Goal: Transaction & Acquisition: Purchase product/service

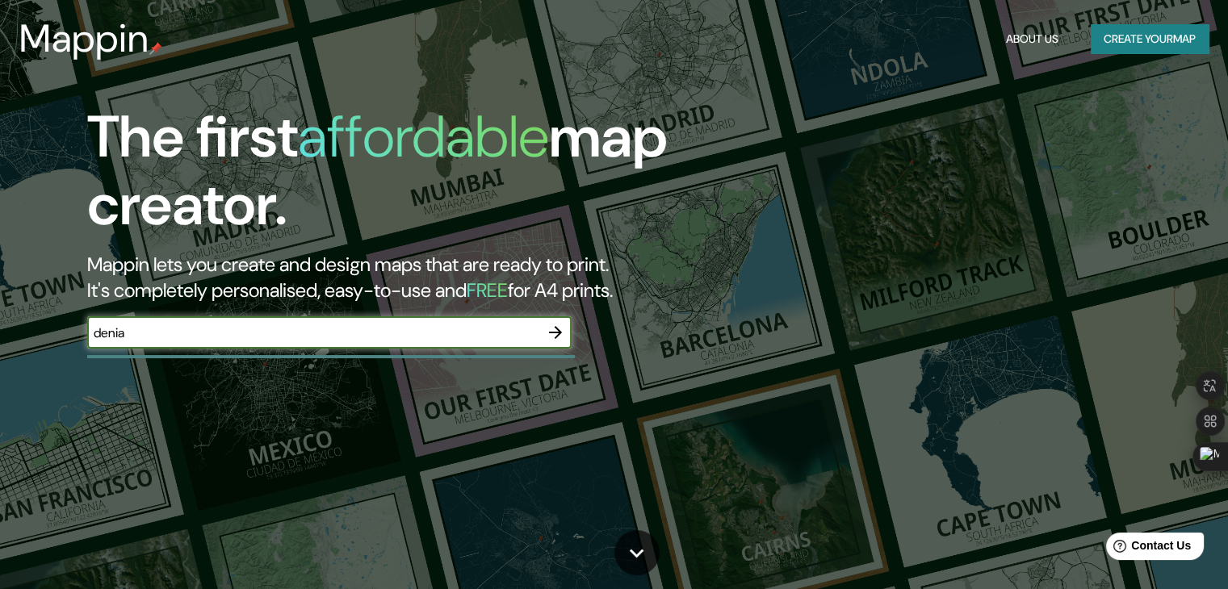
type input "denia"
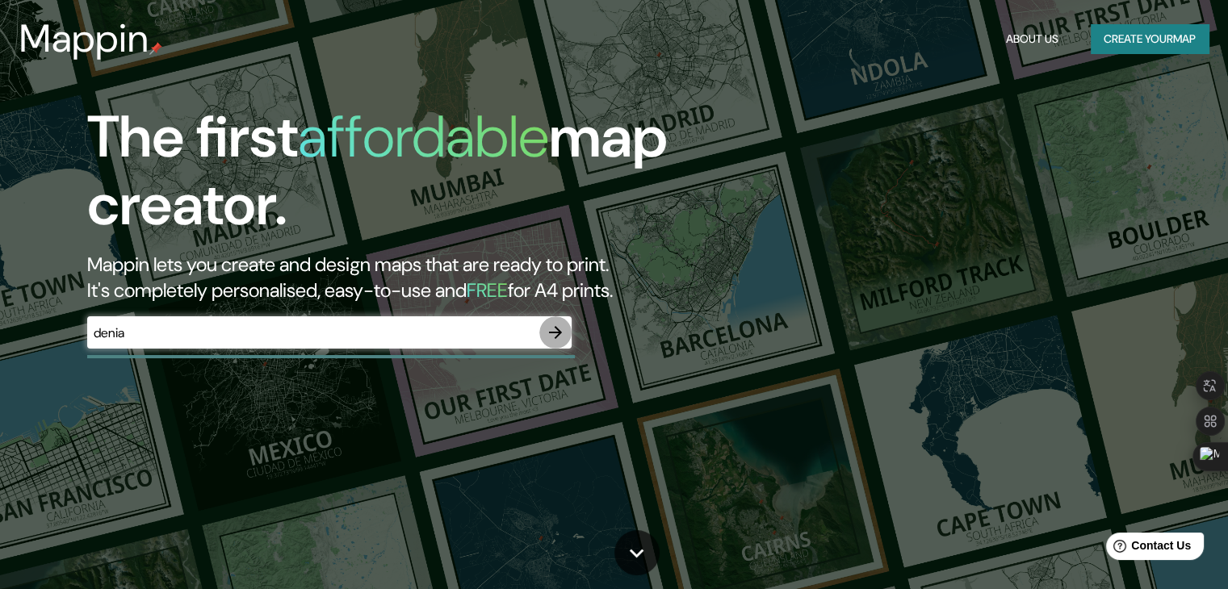
click at [554, 341] on icon "button" at bounding box center [555, 332] width 19 height 19
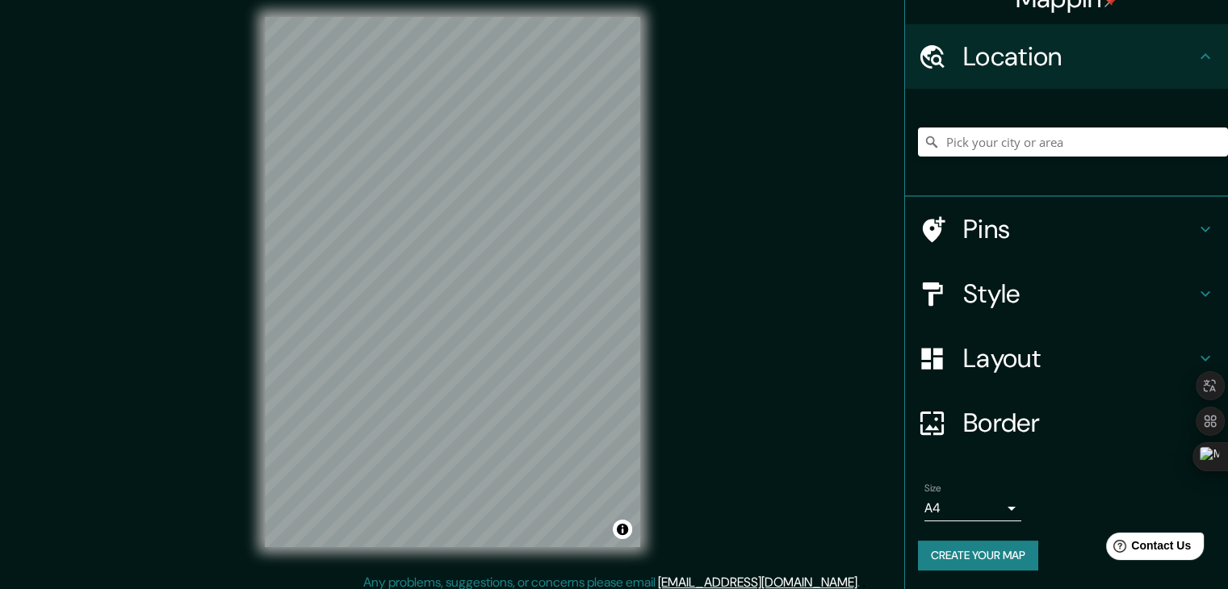
scroll to position [19, 0]
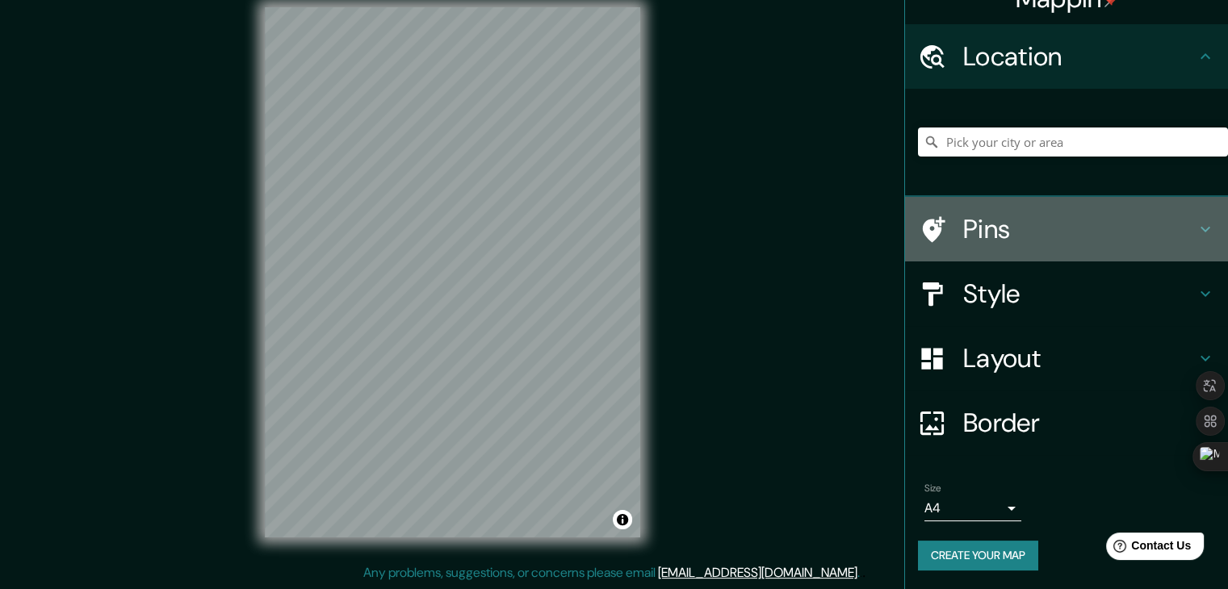
click at [985, 228] on h4 "Pins" at bounding box center [1079, 229] width 232 height 32
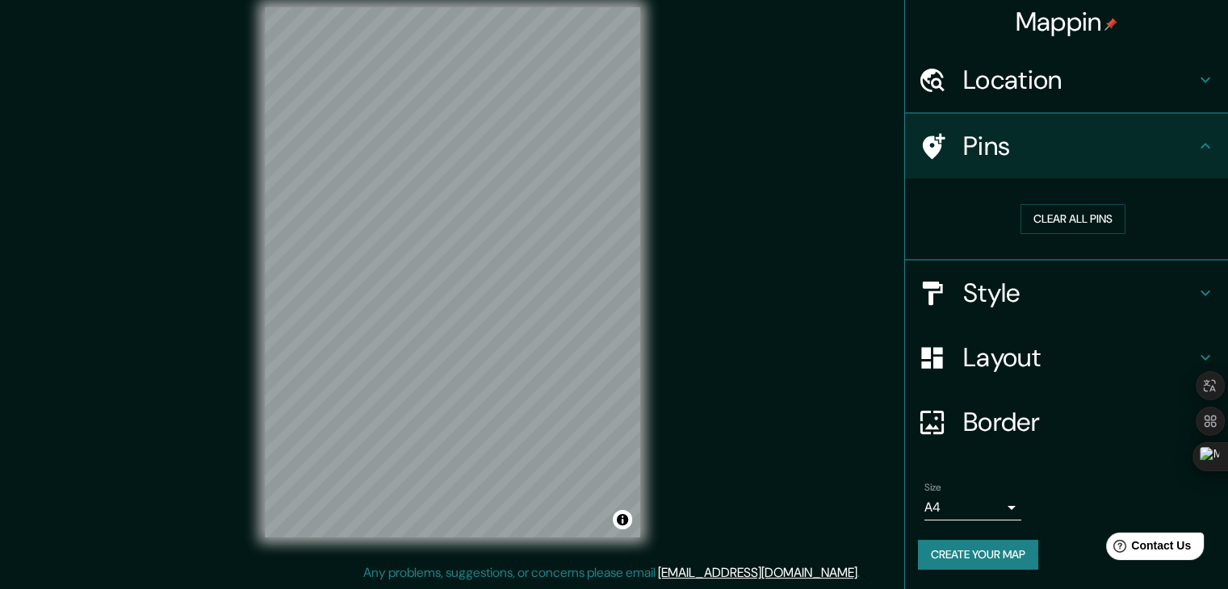
scroll to position [3, 0]
click at [1034, 229] on button "Clear all pins" at bounding box center [1072, 220] width 105 height 30
click at [1036, 218] on button "Clear all pins" at bounding box center [1072, 220] width 105 height 30
click at [993, 299] on h4 "Style" at bounding box center [1079, 294] width 232 height 32
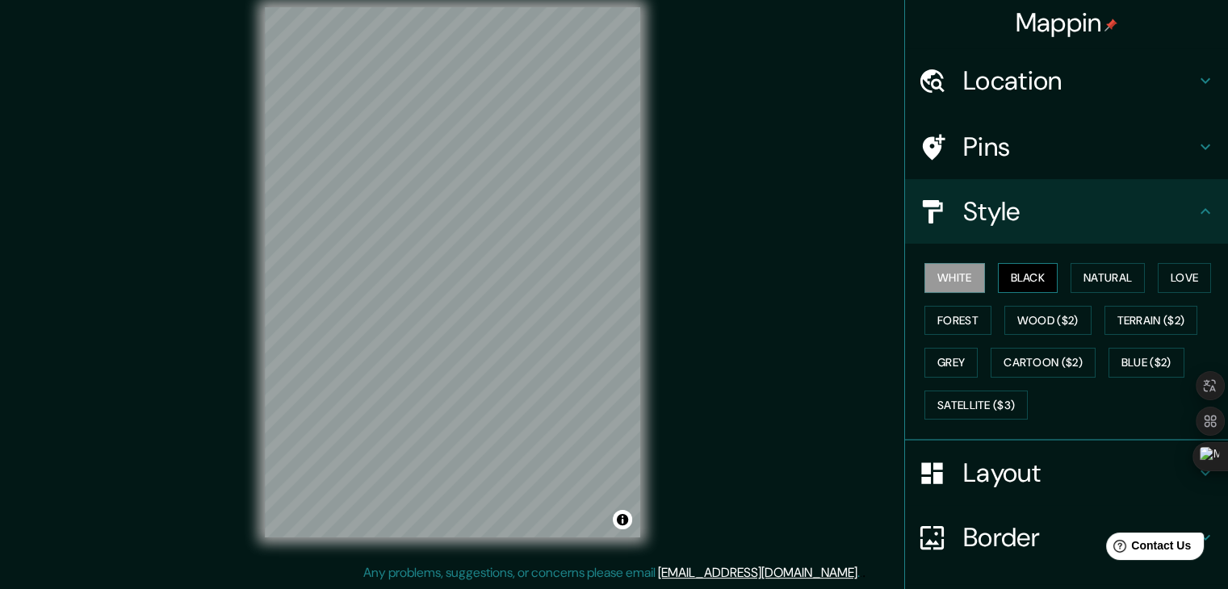
click at [1006, 276] on button "Black" at bounding box center [1028, 278] width 61 height 30
click at [1102, 283] on button "Natural" at bounding box center [1107, 278] width 74 height 30
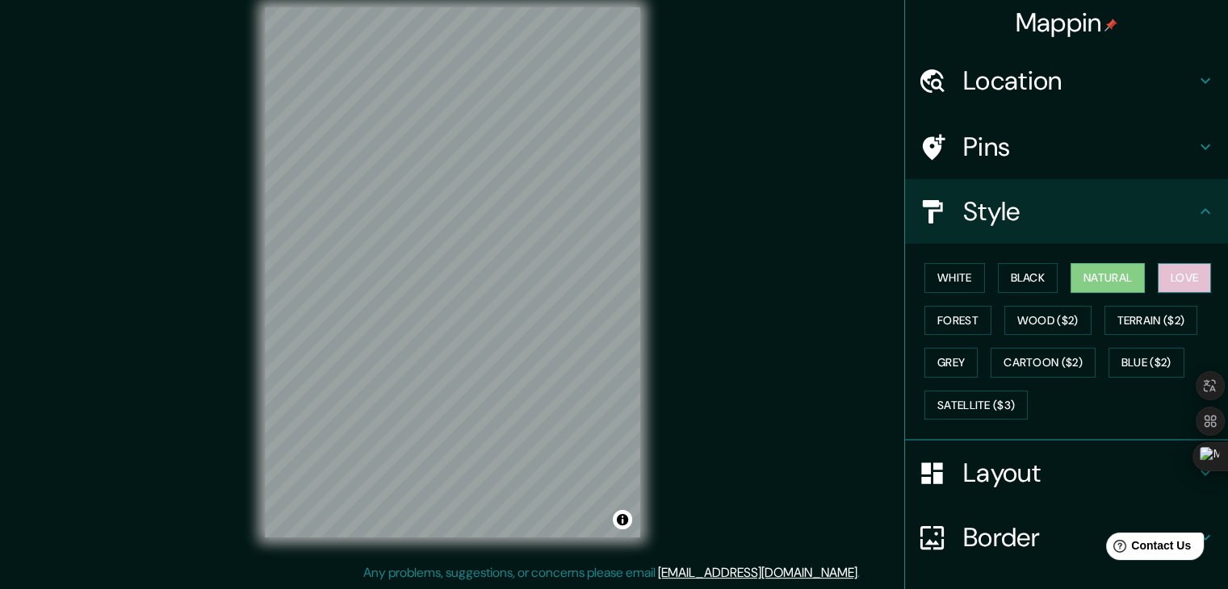
click at [1180, 275] on button "Love" at bounding box center [1183, 278] width 53 height 30
click at [924, 314] on button "Forest" at bounding box center [957, 321] width 67 height 30
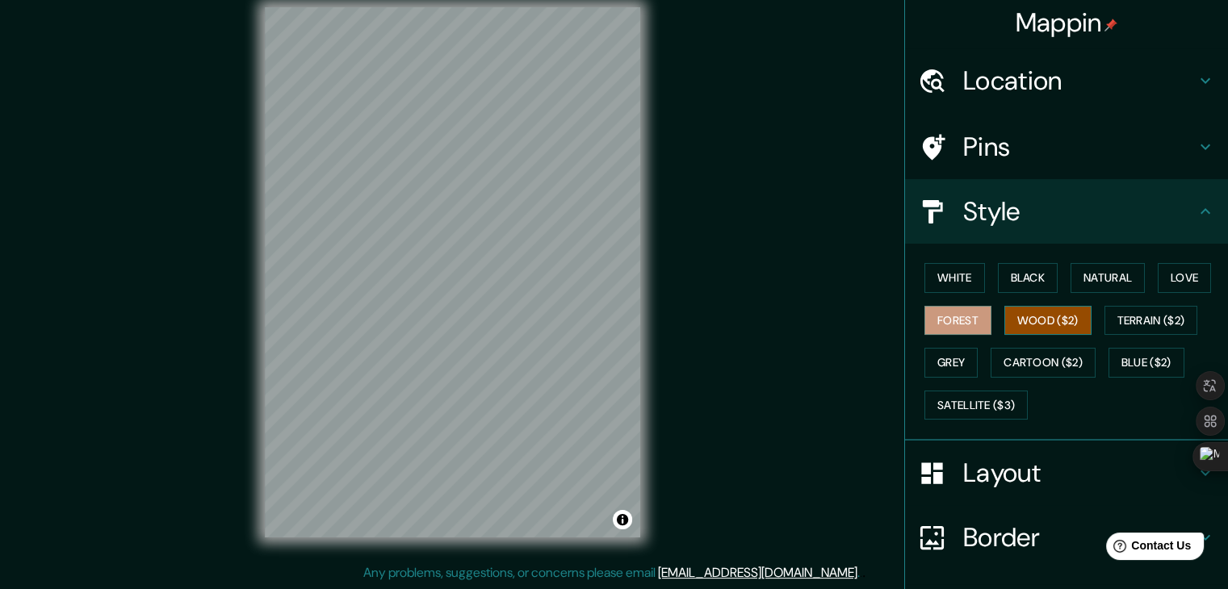
click at [1052, 317] on button "Wood ($2)" at bounding box center [1047, 321] width 87 height 30
click at [970, 320] on button "Forest" at bounding box center [957, 321] width 67 height 30
click at [1181, 278] on button "Love" at bounding box center [1183, 278] width 53 height 30
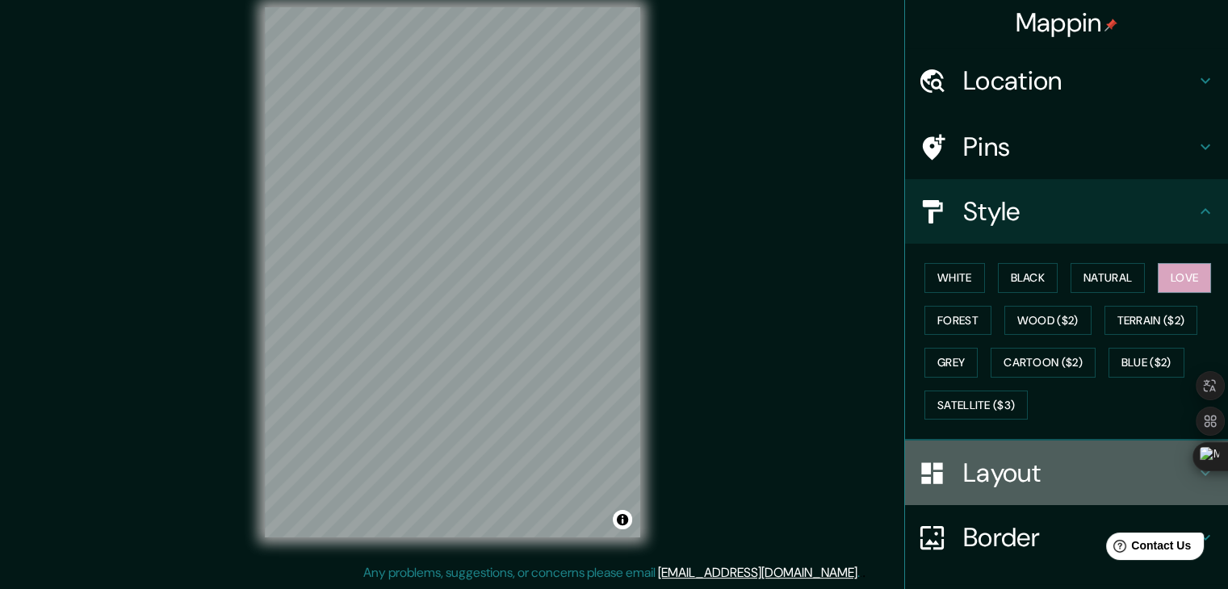
click at [991, 475] on h4 "Layout" at bounding box center [1079, 473] width 232 height 32
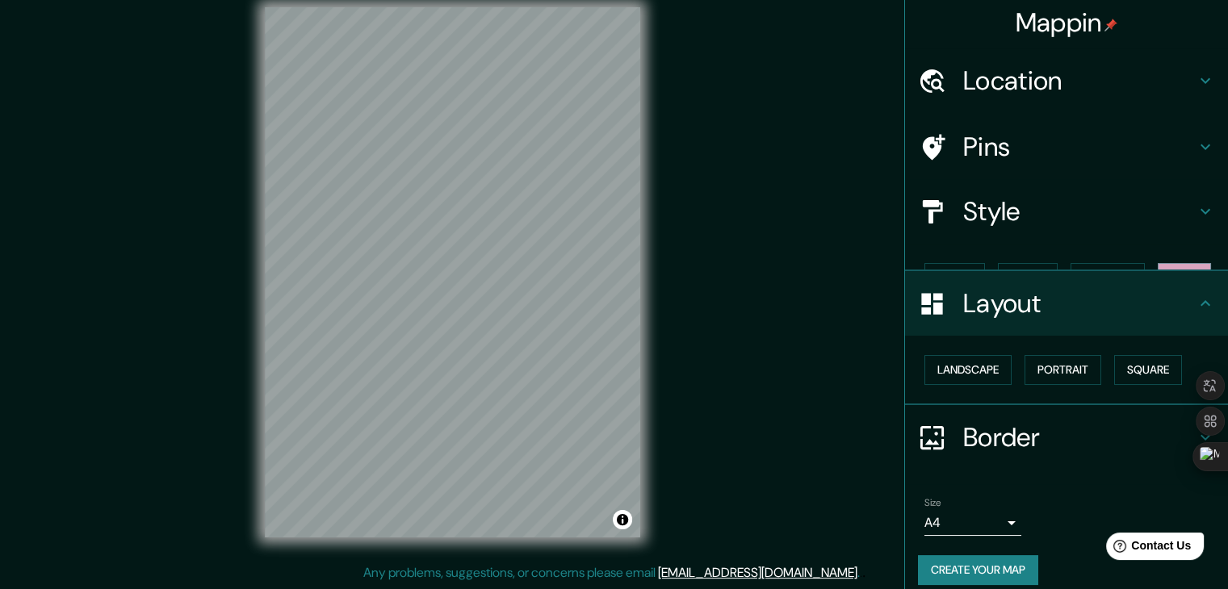
scroll to position [0, 0]
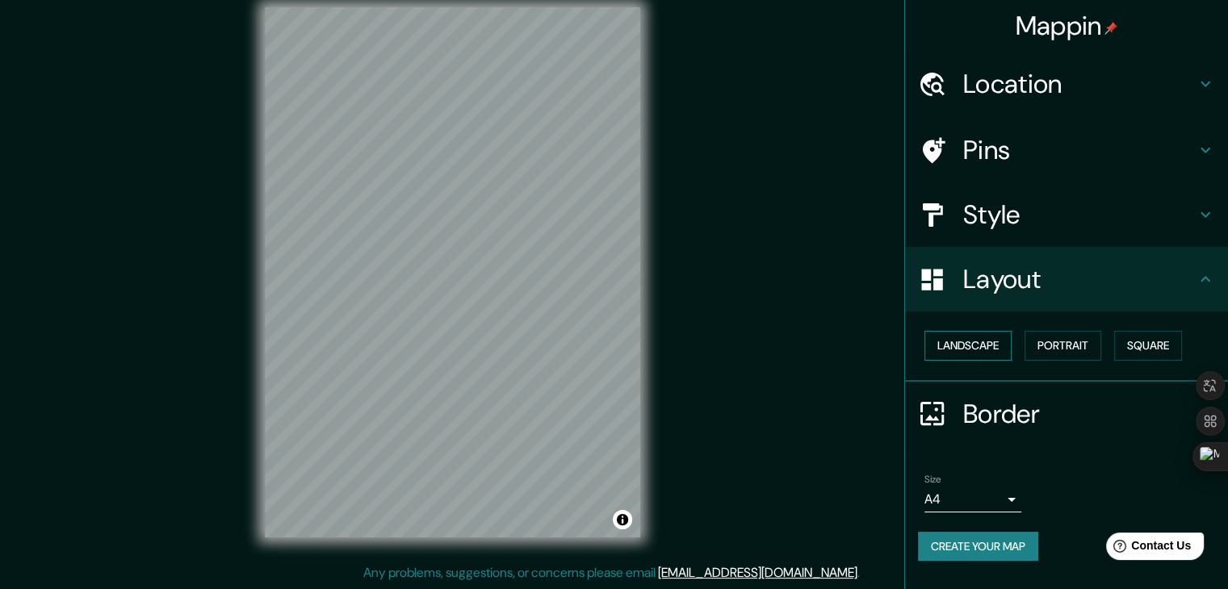
click at [984, 346] on button "Landscape" at bounding box center [967, 346] width 87 height 30
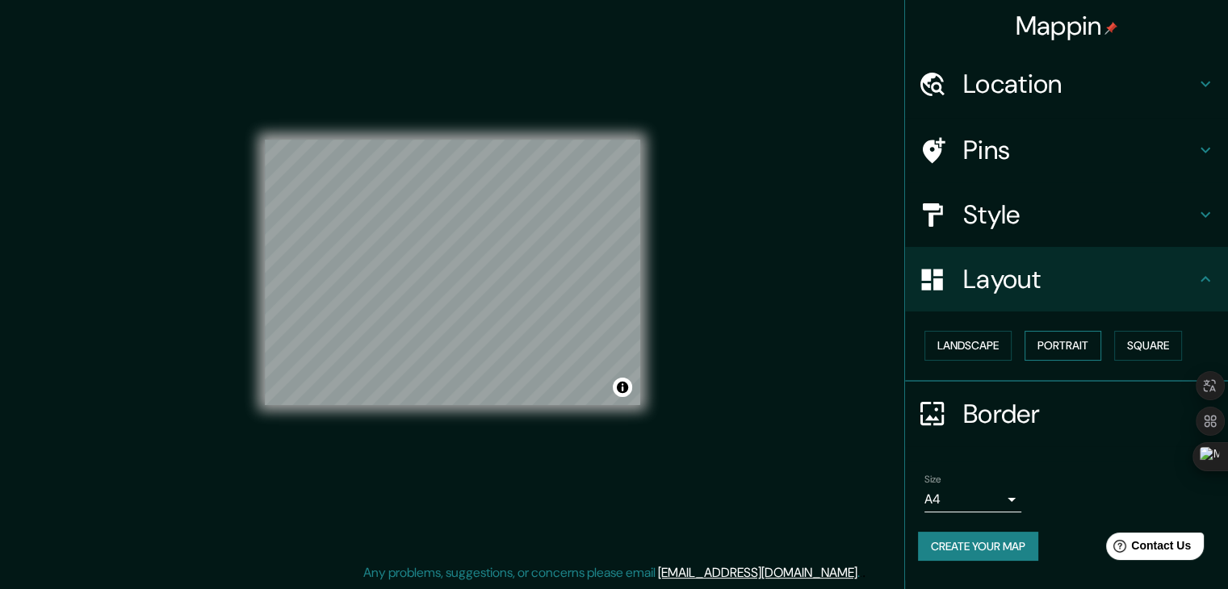
click at [1065, 344] on button "Portrait" at bounding box center [1062, 346] width 77 height 30
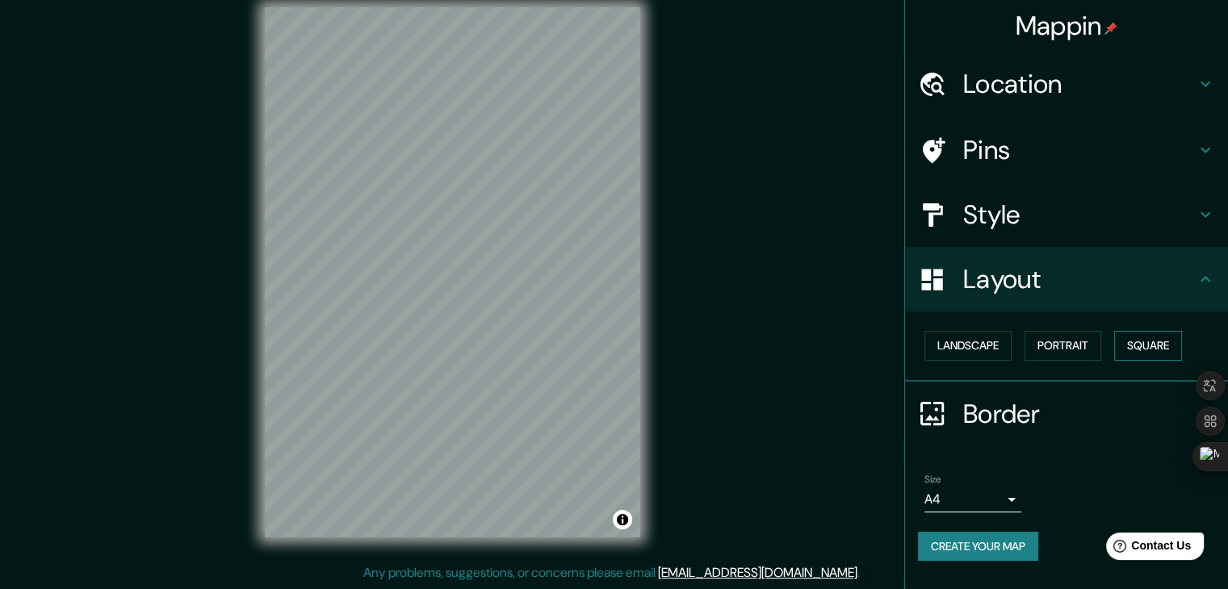
click at [1142, 345] on button "Square" at bounding box center [1148, 346] width 68 height 30
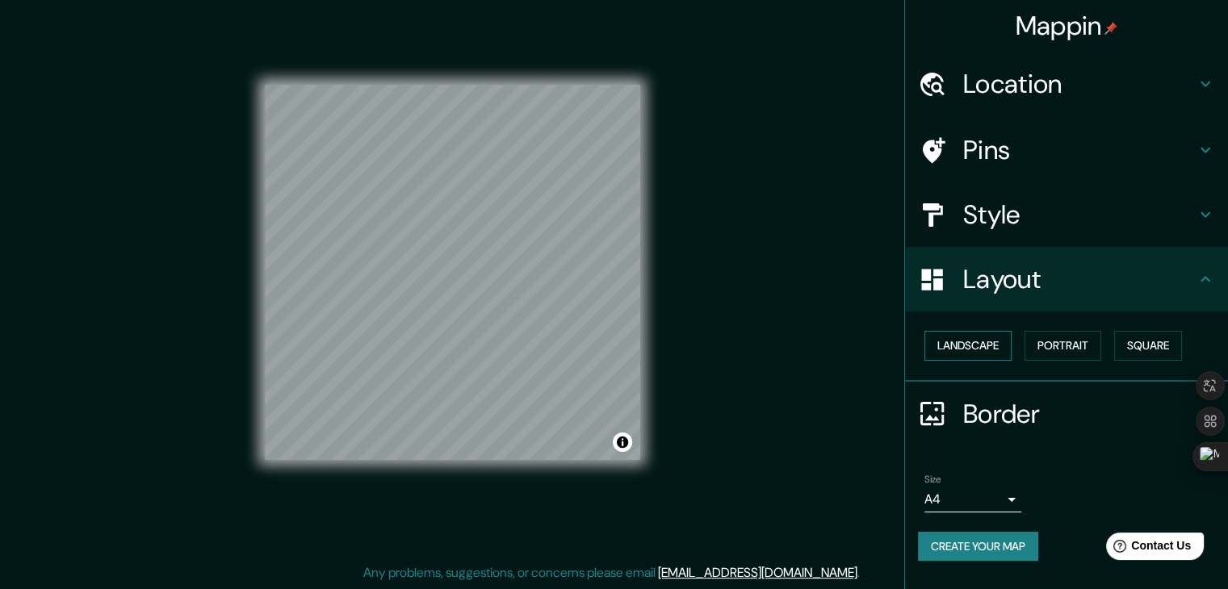
click at [987, 352] on button "Landscape" at bounding box center [967, 346] width 87 height 30
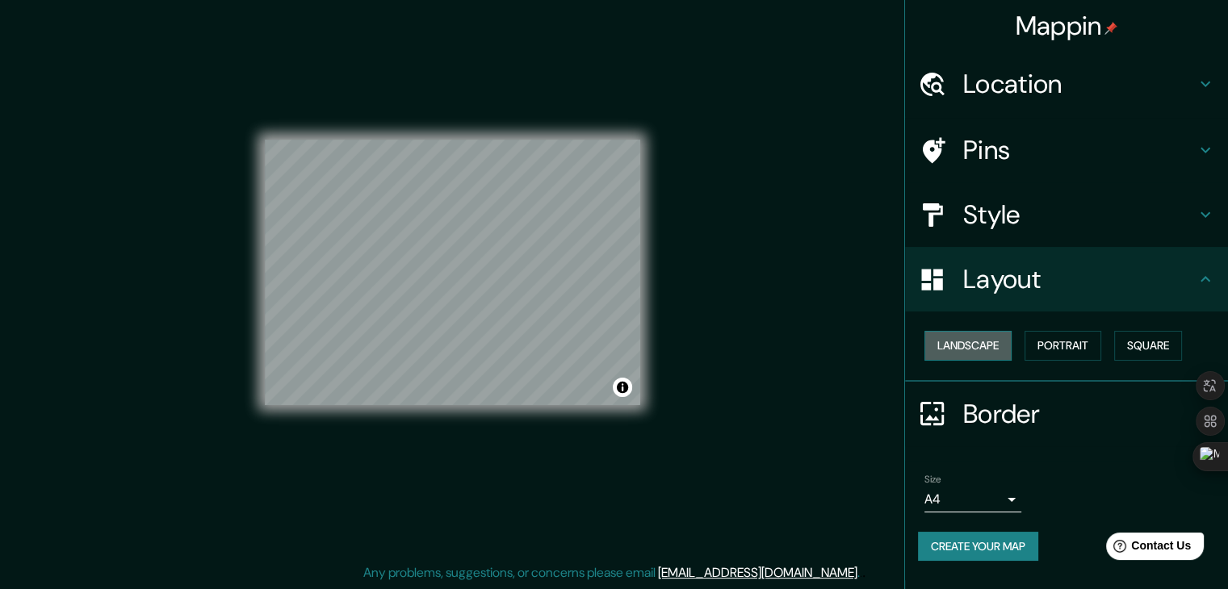
click at [968, 348] on button "Landscape" at bounding box center [967, 346] width 87 height 30
click at [1015, 342] on div "Landscape [GEOGRAPHIC_DATA]" at bounding box center [1073, 345] width 310 height 43
click at [1051, 339] on button "Portrait" at bounding box center [1062, 346] width 77 height 30
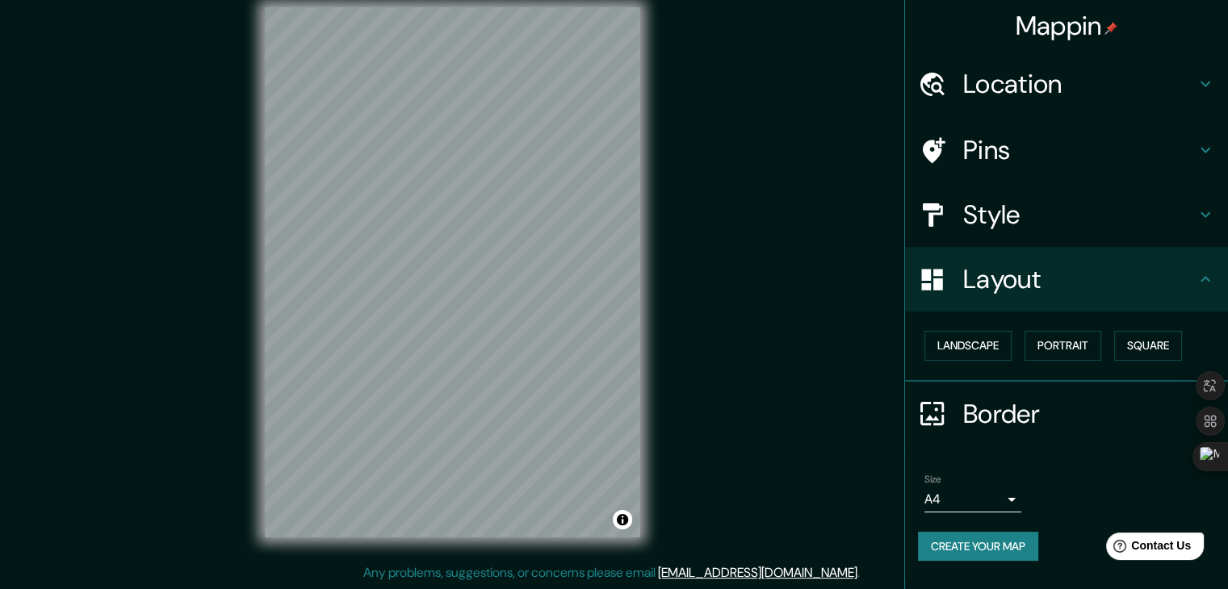
click at [1056, 400] on h4 "Border" at bounding box center [1079, 414] width 232 height 32
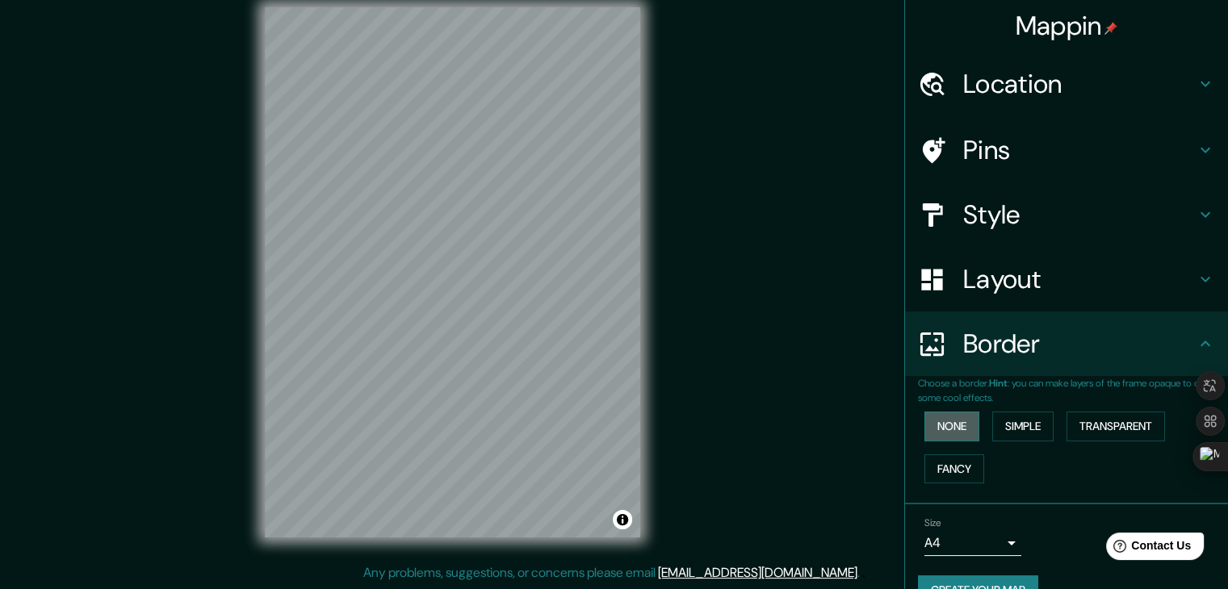
click at [959, 430] on button "None" at bounding box center [951, 427] width 55 height 30
click at [1018, 425] on button "Simple" at bounding box center [1022, 427] width 61 height 30
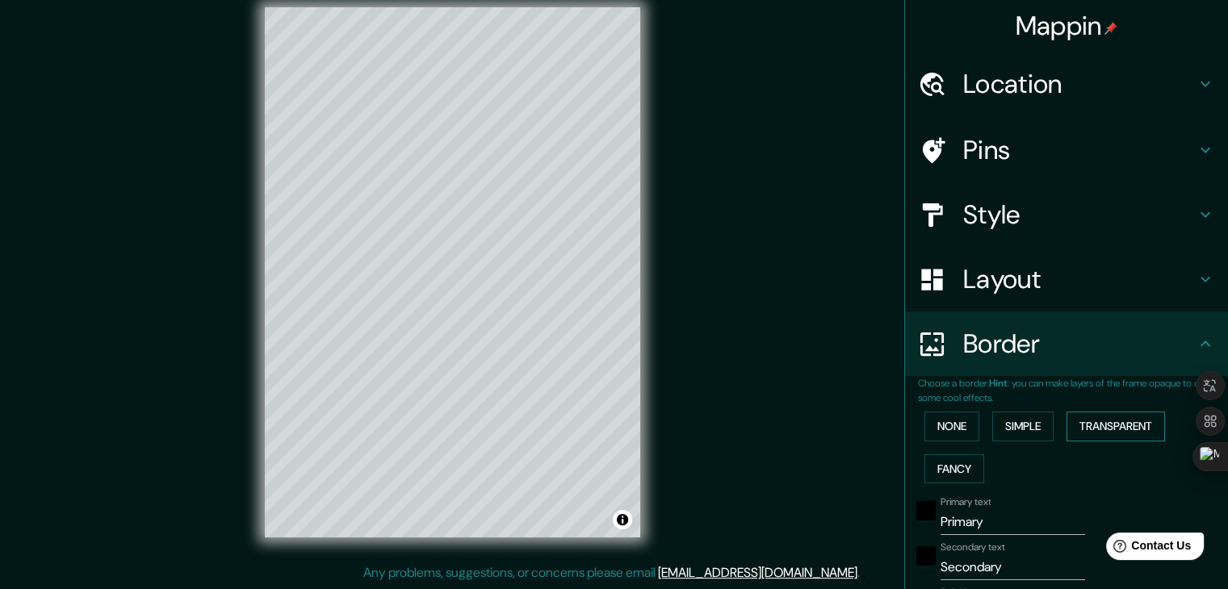
click at [1100, 420] on button "Transparent" at bounding box center [1115, 427] width 98 height 30
click at [933, 469] on button "Fancy" at bounding box center [954, 469] width 60 height 30
click at [934, 428] on button "None" at bounding box center [951, 427] width 55 height 30
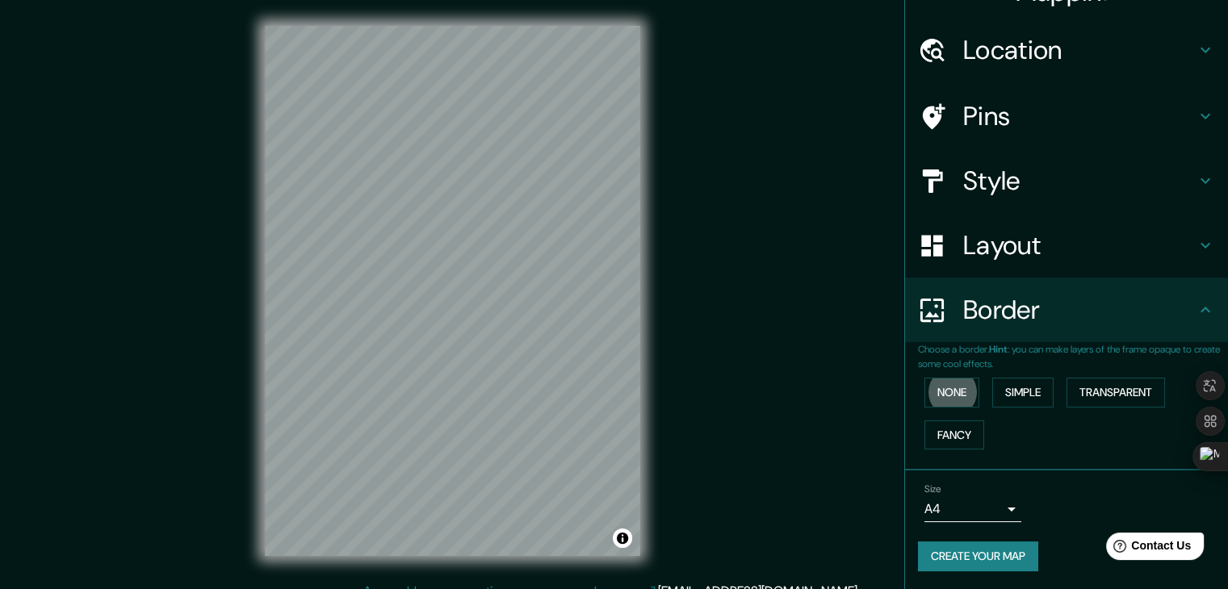
scroll to position [19, 0]
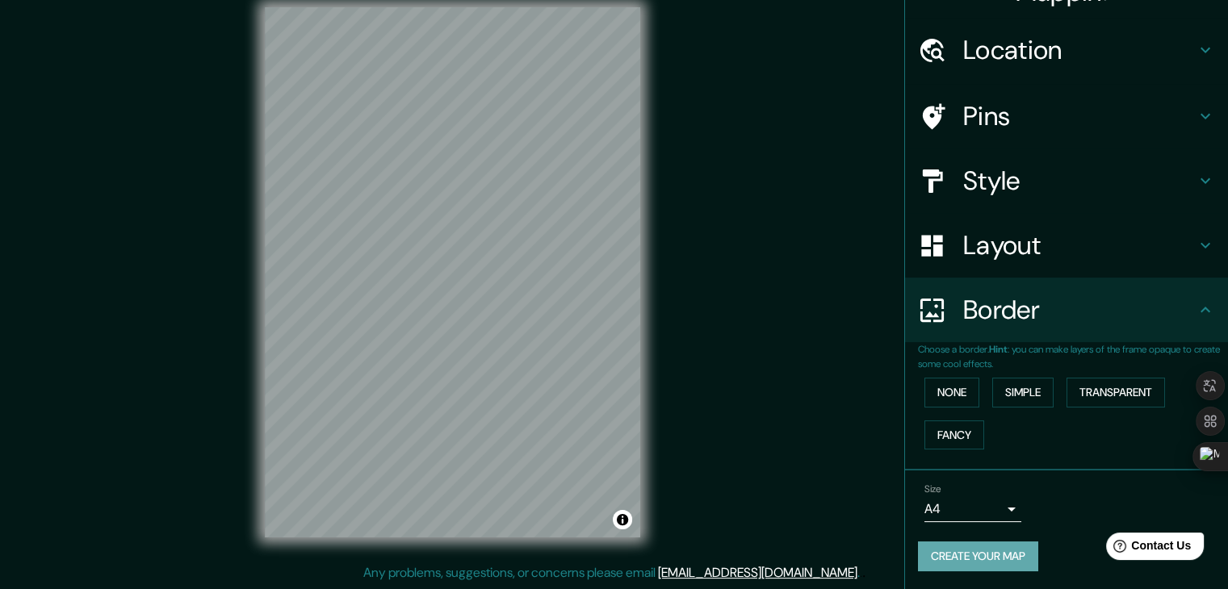
click at [1001, 554] on button "Create your map" at bounding box center [978, 557] width 120 height 30
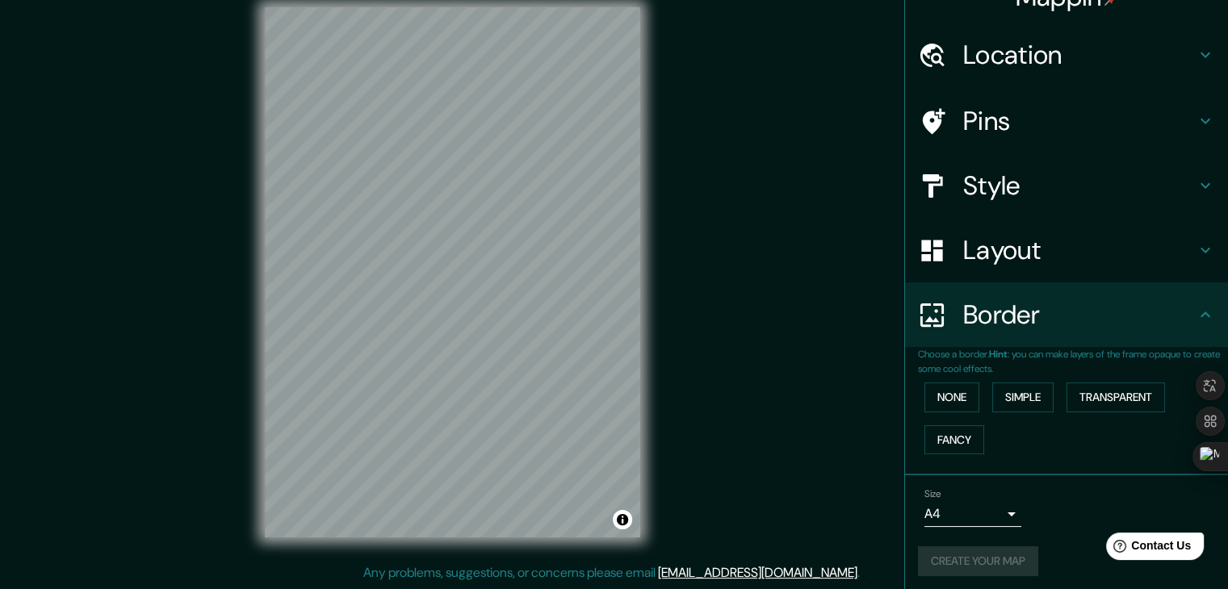
scroll to position [34, 0]
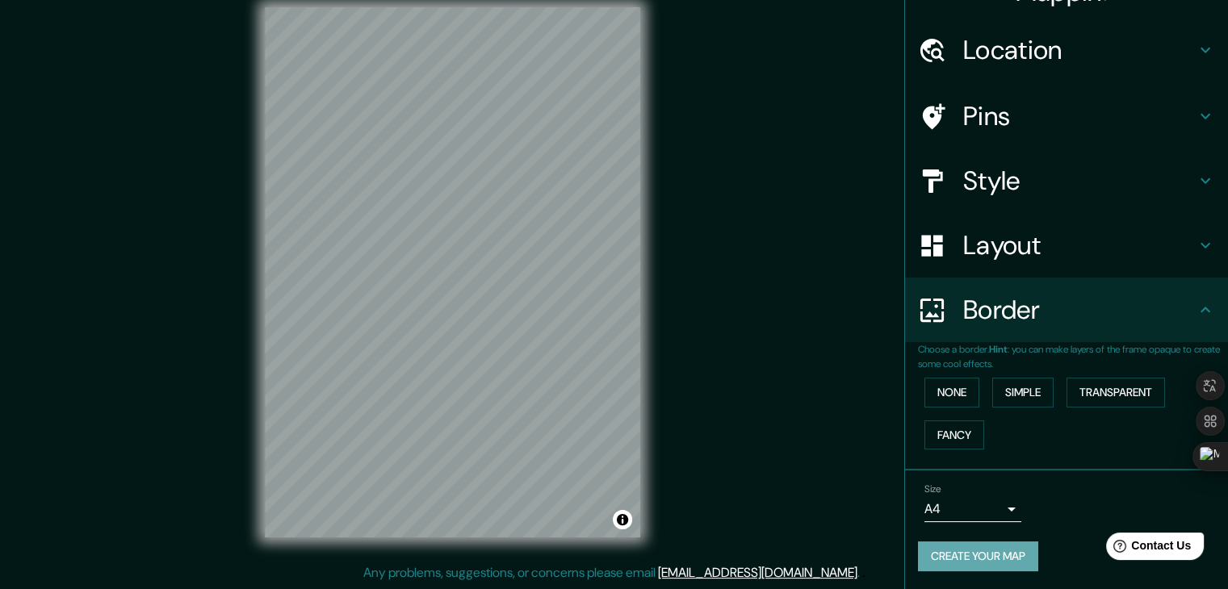
click at [964, 555] on button "Create your map" at bounding box center [978, 557] width 120 height 30
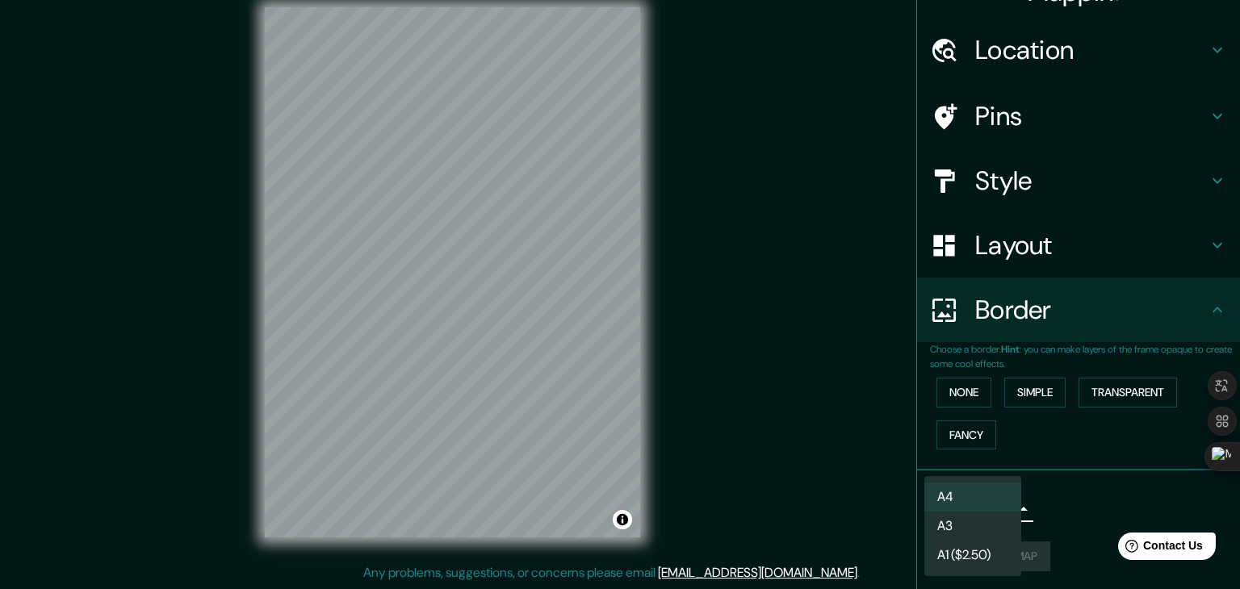
click at [1000, 509] on body "Mappin Location Pins Style Layout Border Choose a border. Hint : you can make l…" at bounding box center [620, 275] width 1240 height 589
click at [1045, 511] on div at bounding box center [620, 294] width 1240 height 589
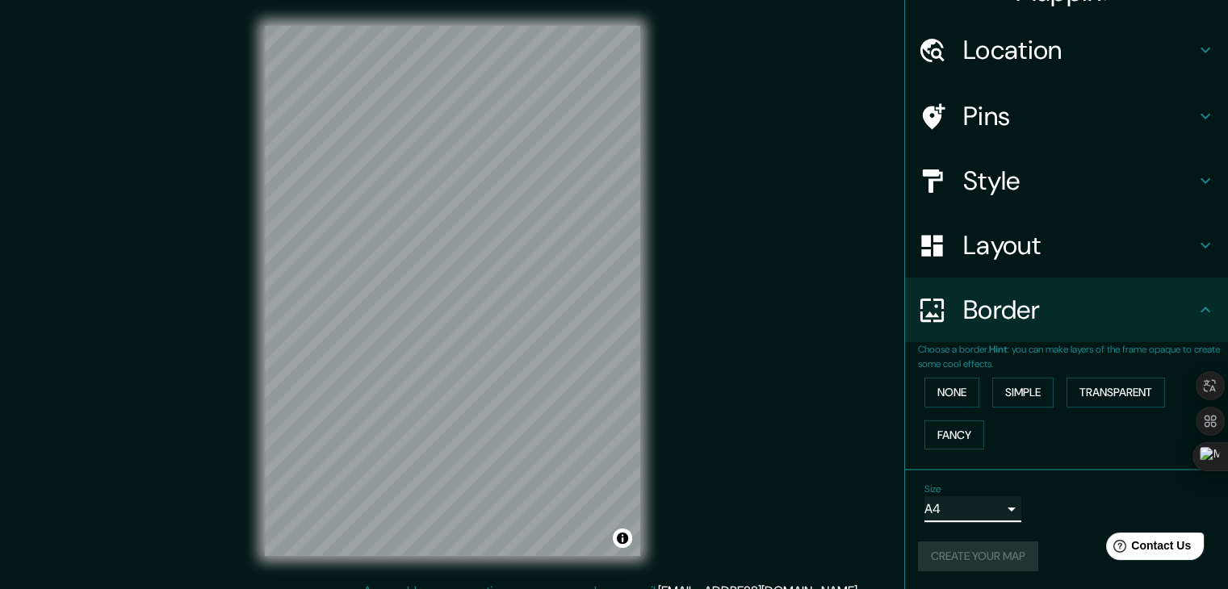
scroll to position [0, 0]
click at [975, 548] on button "Create your map" at bounding box center [978, 557] width 120 height 30
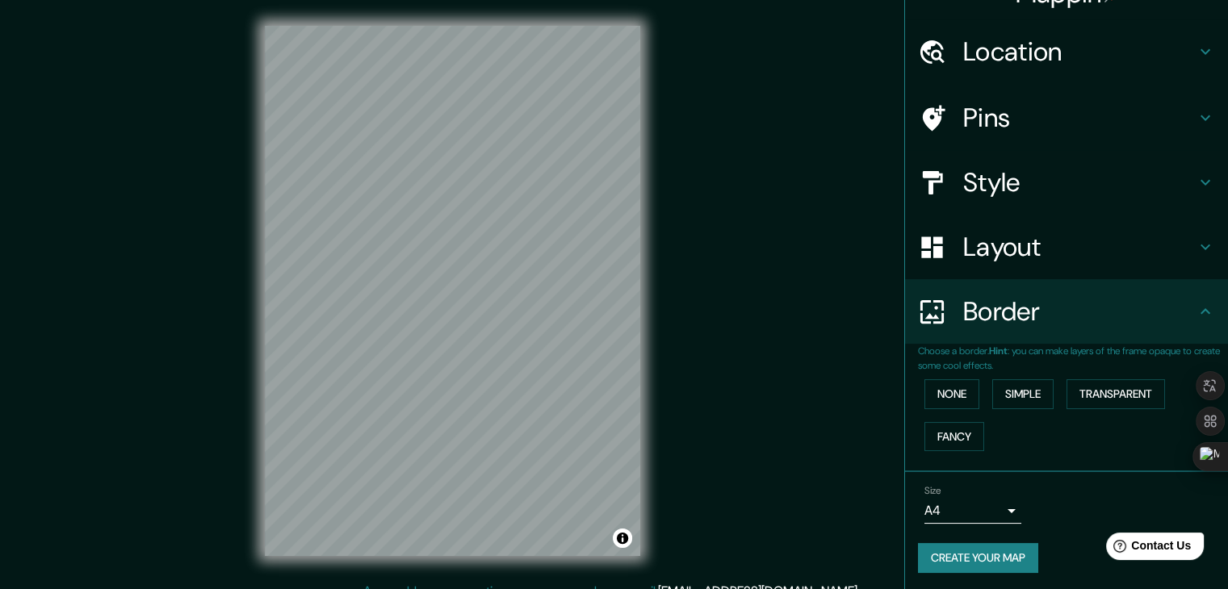
scroll to position [34, 0]
click at [975, 549] on button "Create your map" at bounding box center [978, 557] width 120 height 30
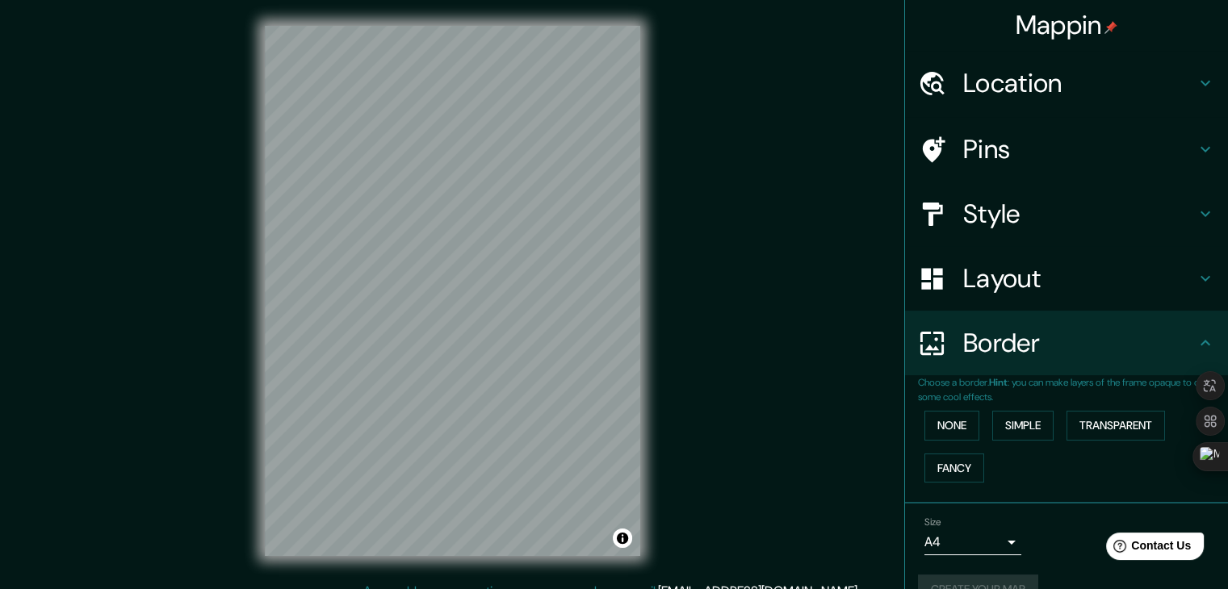
scroll to position [0, 0]
click at [1195, 343] on div at bounding box center [1209, 421] width 29 height 171
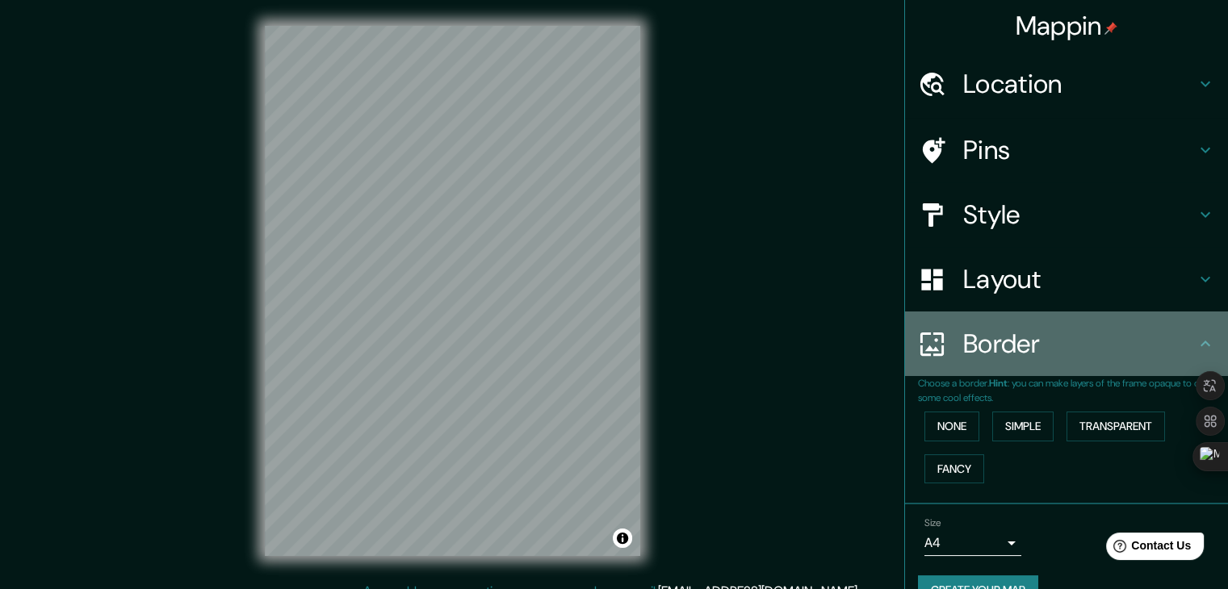
click at [1200, 341] on icon at bounding box center [1205, 344] width 10 height 6
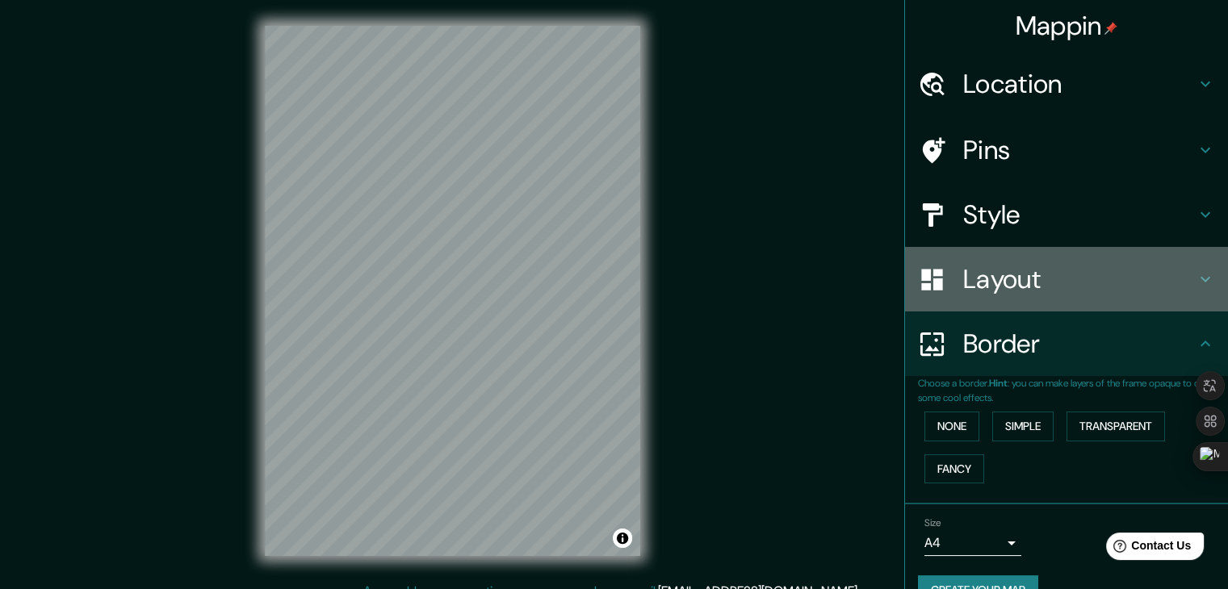
click at [1195, 281] on icon at bounding box center [1204, 279] width 19 height 19
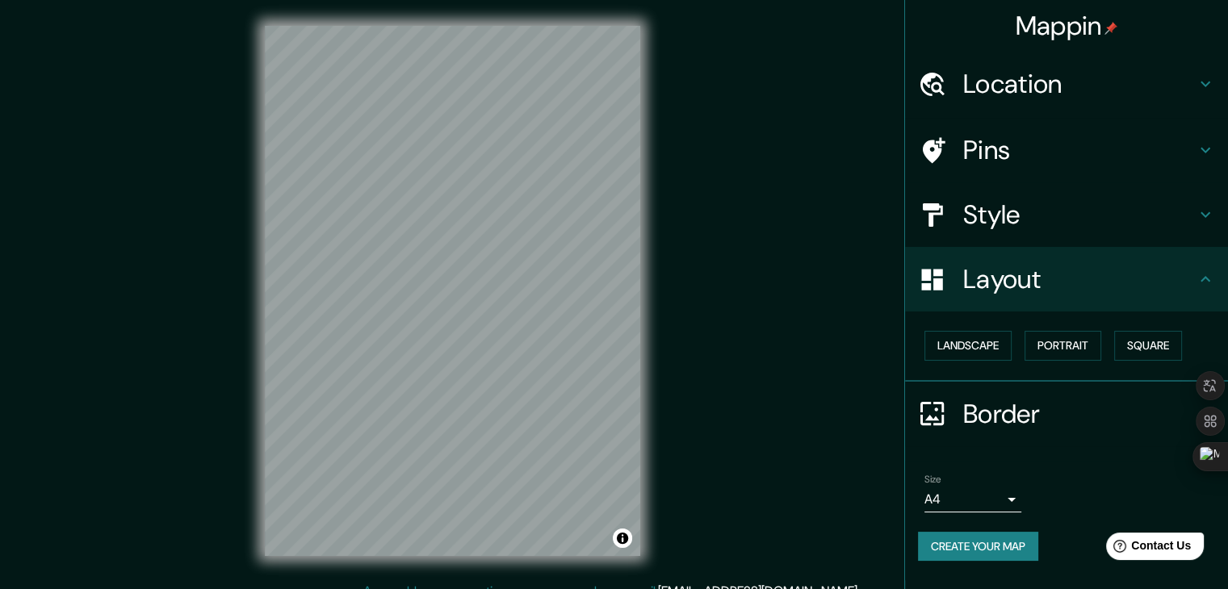
click at [1194, 281] on h4 "Layout" at bounding box center [1079, 279] width 232 height 32
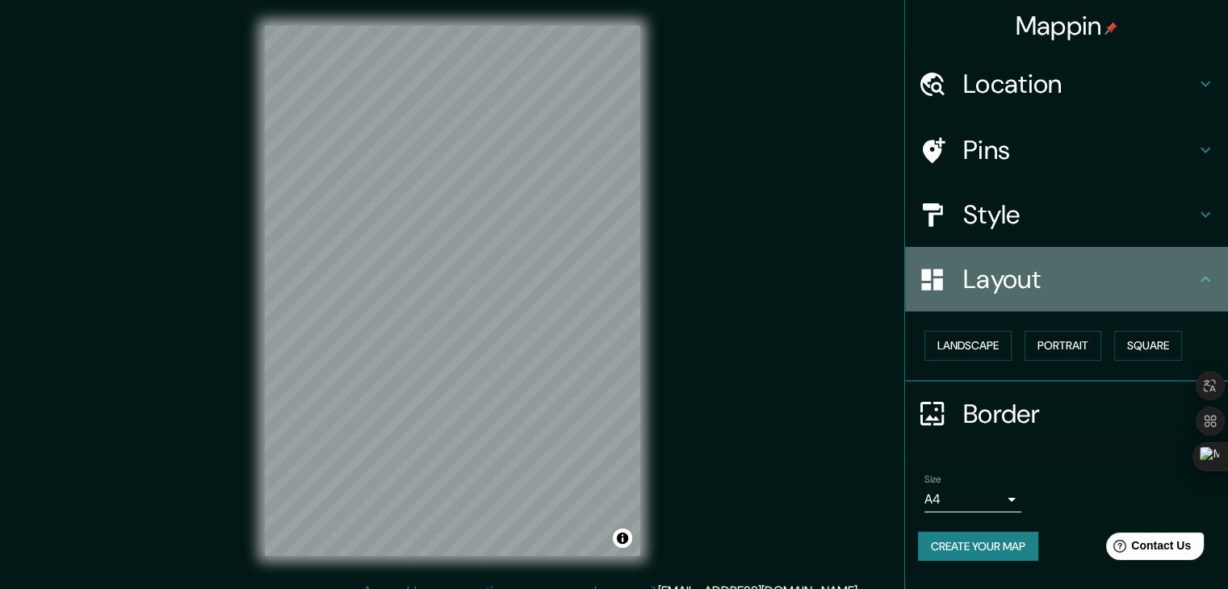
click at [1206, 278] on icon at bounding box center [1205, 279] width 10 height 6
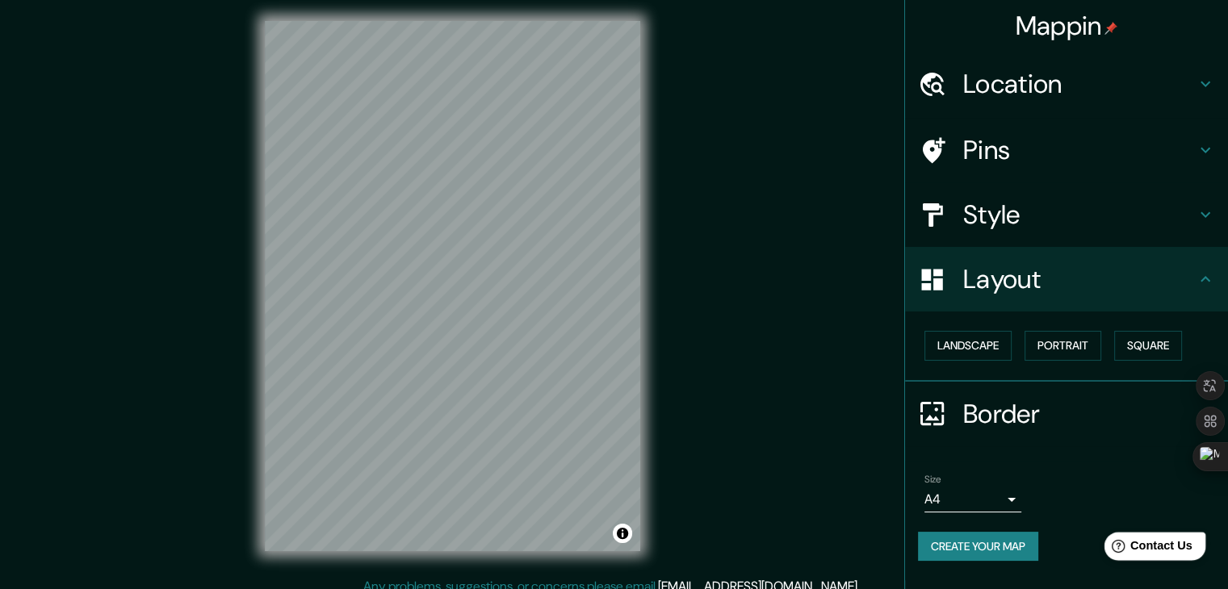
scroll to position [19, 0]
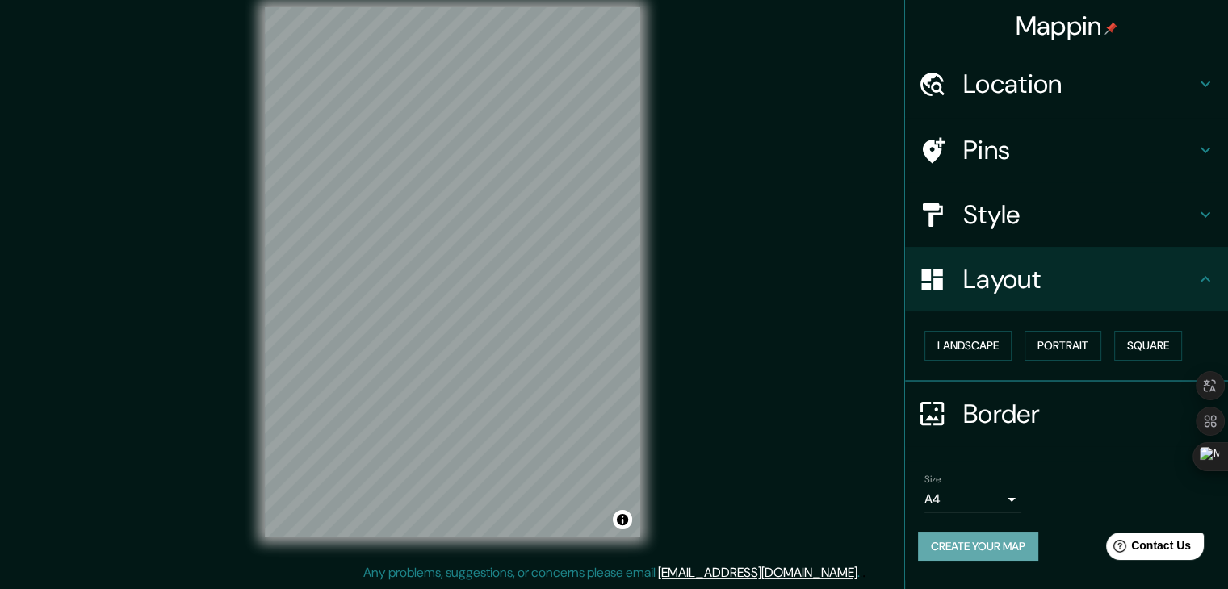
click at [1018, 546] on button "Create your map" at bounding box center [978, 547] width 120 height 30
click at [812, 282] on div "Mappin Location Pins Style Layout Landscape Portrait Square Border Choose a bor…" at bounding box center [614, 285] width 1228 height 608
drag, startPoint x: 796, startPoint y: 286, endPoint x: 735, endPoint y: 287, distance: 60.6
click at [744, 290] on div "Mappin Location Pins Style Layout Landscape Portrait Square Border Choose a bor…" at bounding box center [614, 285] width 1228 height 608
click at [625, 523] on button "Toggle attribution" at bounding box center [622, 519] width 19 height 19
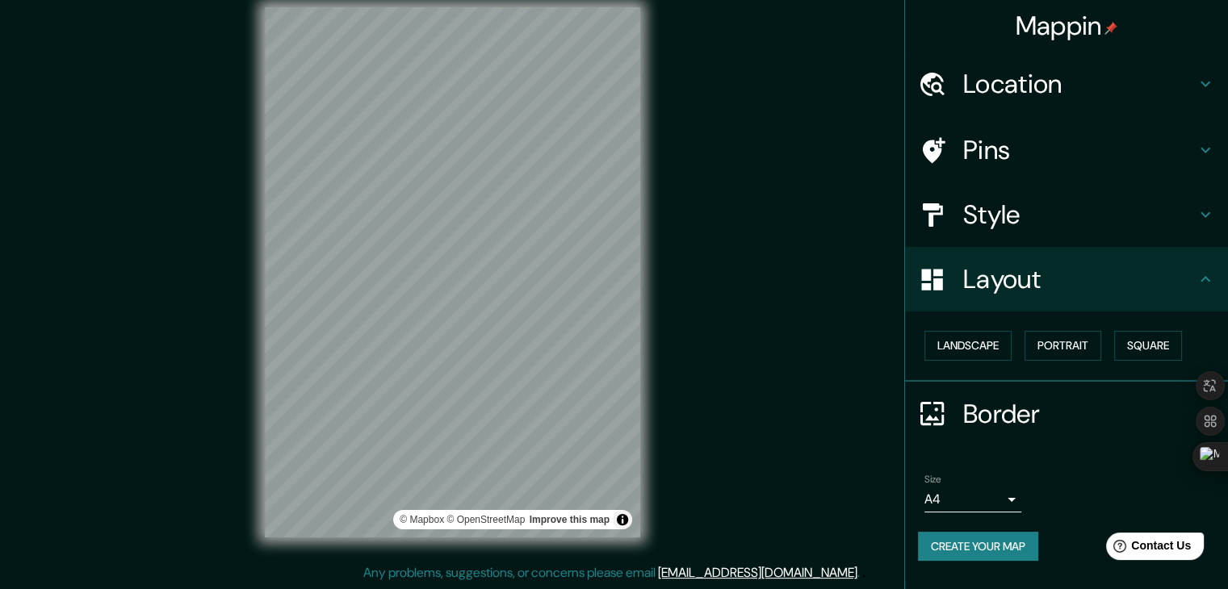
click at [1012, 551] on button "Create your map" at bounding box center [978, 547] width 120 height 30
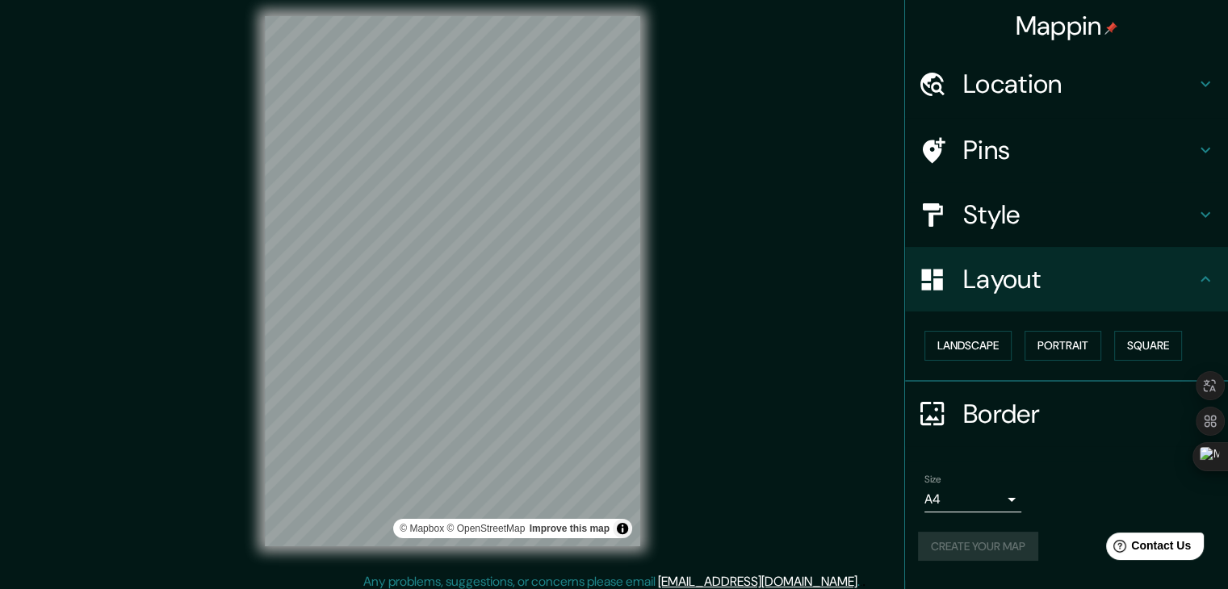
scroll to position [0, 0]
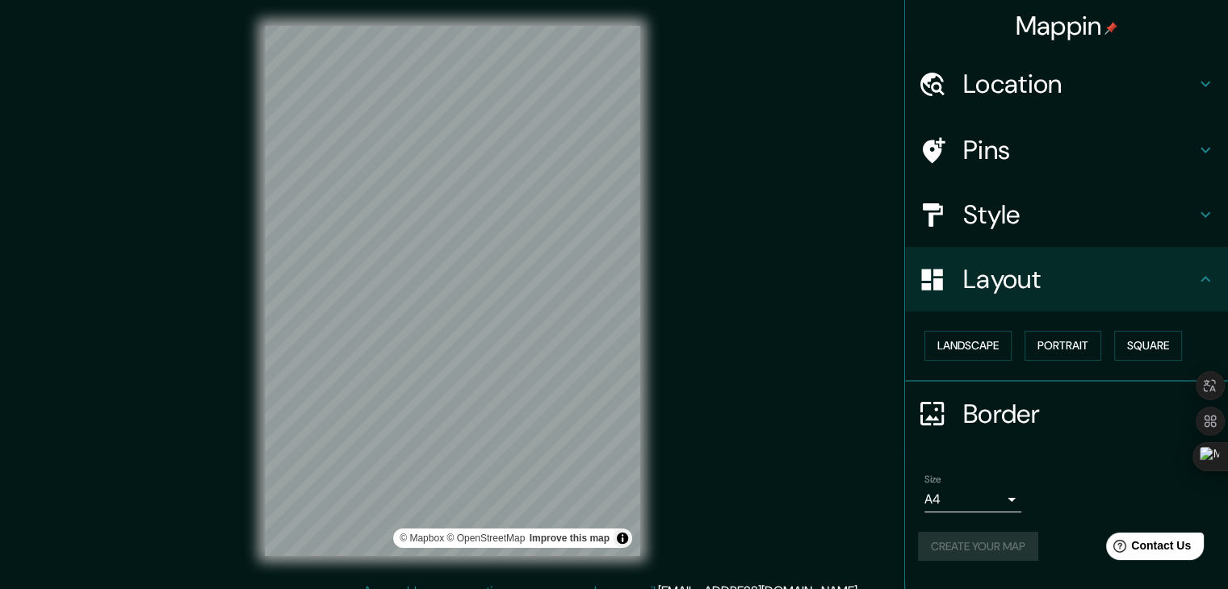
drag, startPoint x: 1011, startPoint y: 45, endPoint x: 1046, endPoint y: 23, distance: 41.7
click at [1015, 38] on div "Mappin" at bounding box center [1066, 26] width 323 height 52
click at [1046, 23] on h4 "Mappin" at bounding box center [1066, 26] width 103 height 32
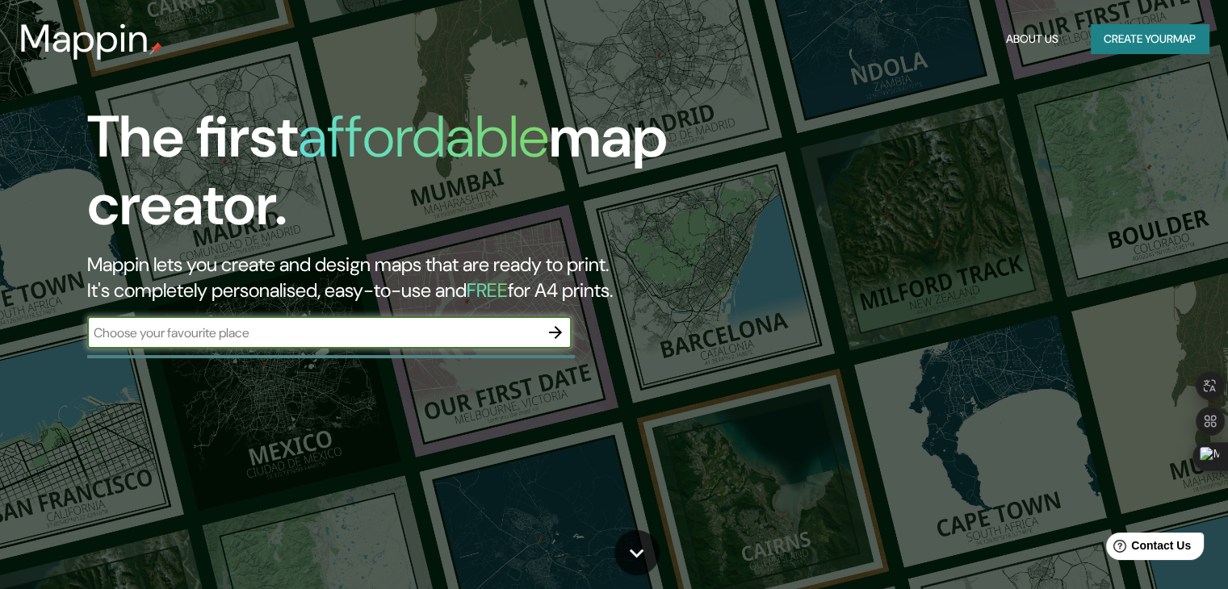
drag, startPoint x: 514, startPoint y: 105, endPoint x: 487, endPoint y: 105, distance: 27.4
click at [510, 105] on h1 "affordable" at bounding box center [423, 136] width 251 height 75
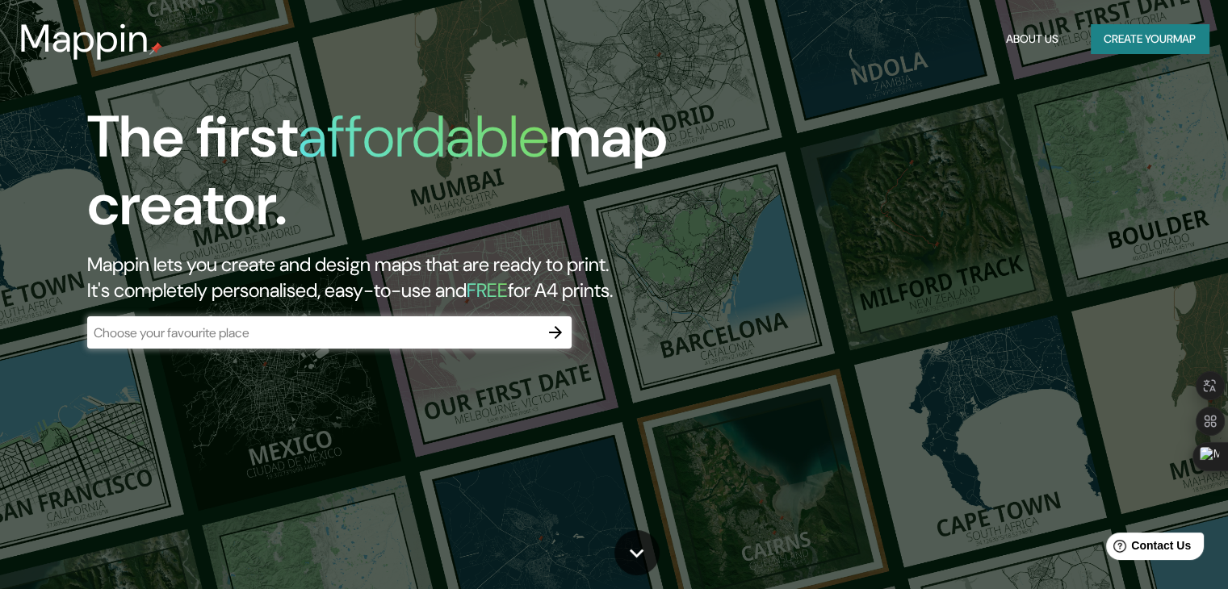
click at [265, 337] on input "text" at bounding box center [313, 333] width 452 height 19
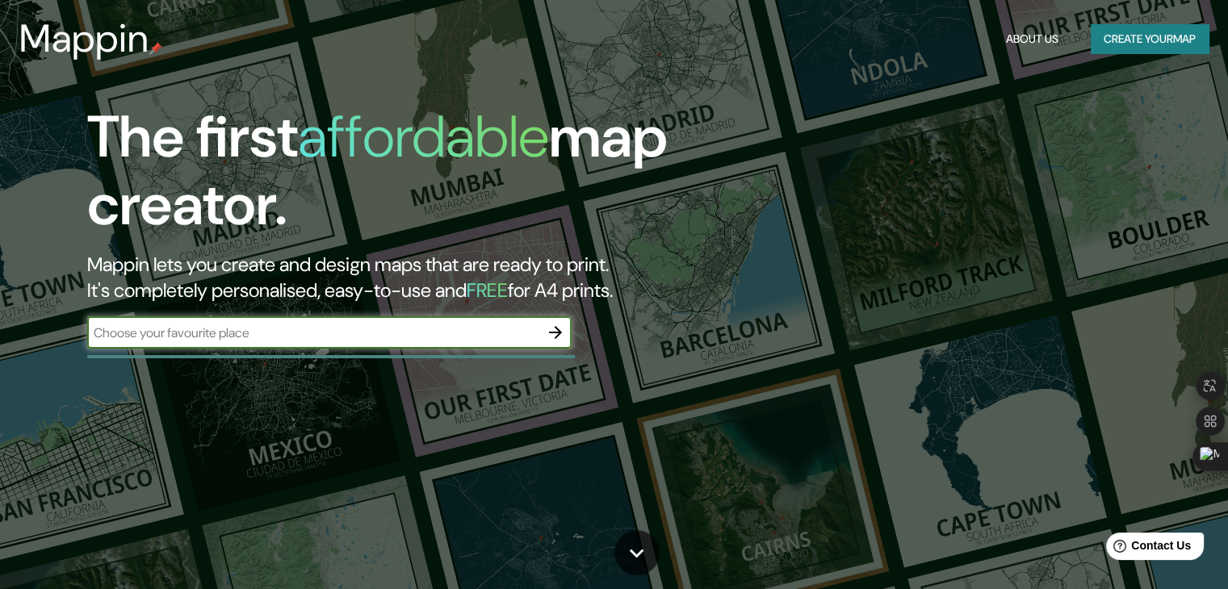
click at [1101, 43] on button "Create your map" at bounding box center [1149, 39] width 118 height 30
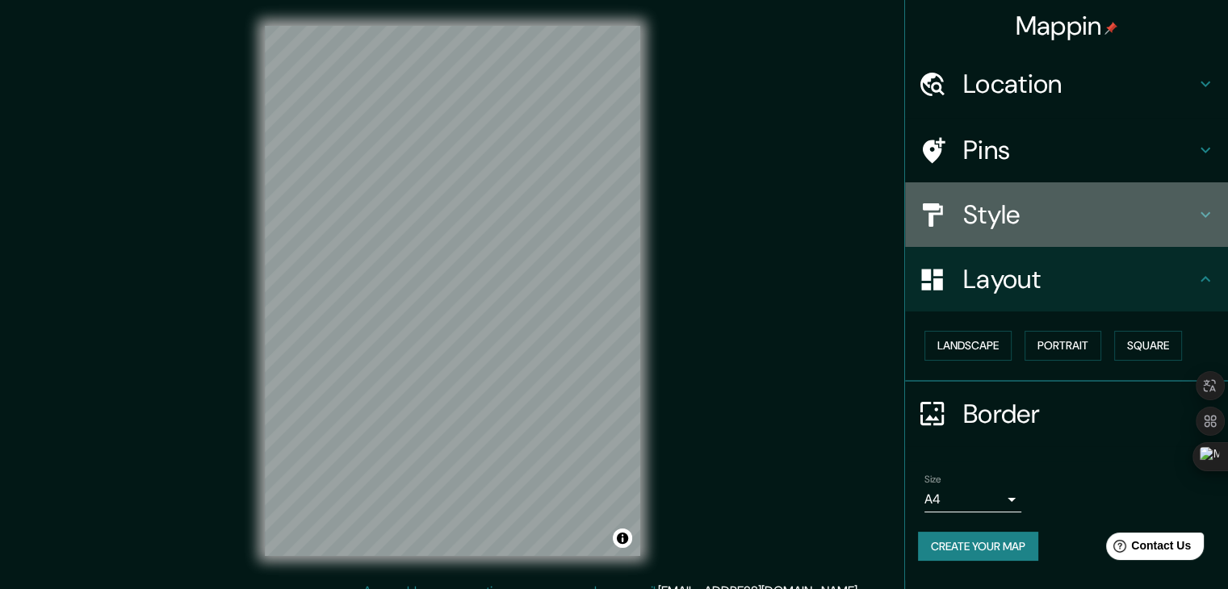
click at [1050, 201] on h4 "Style" at bounding box center [1079, 215] width 232 height 32
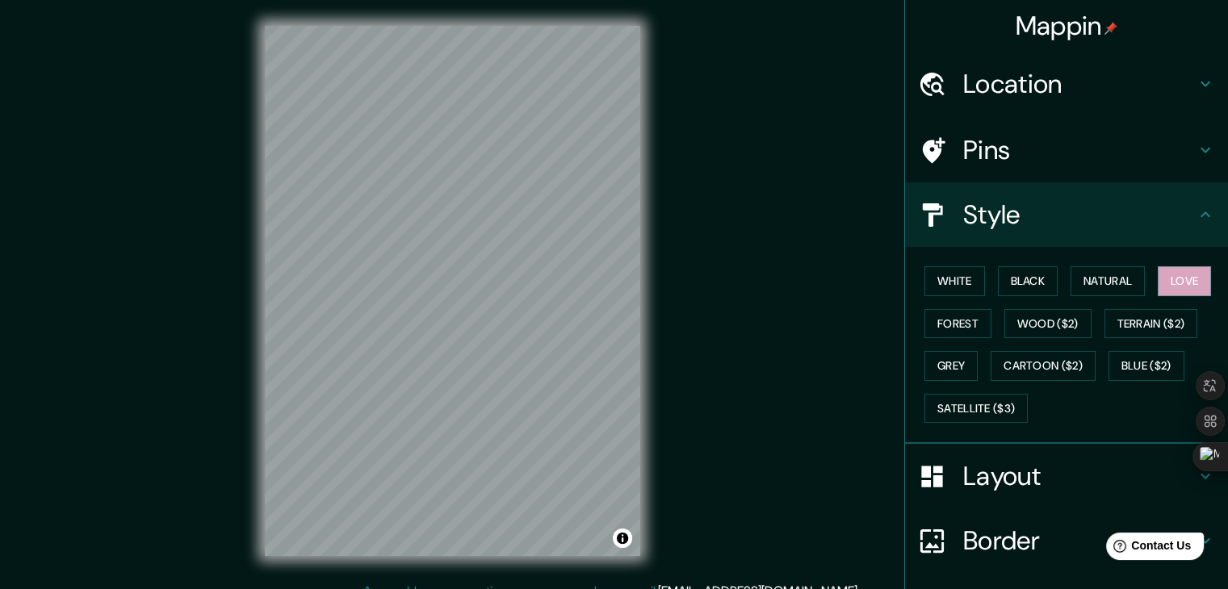
drag, startPoint x: 833, startPoint y: 280, endPoint x: 822, endPoint y: 280, distance: 10.5
click at [830, 281] on div "Mappin Location Pins Style White Black Natural Love Forest Wood ($2) Terrain ($…" at bounding box center [614, 304] width 1228 height 608
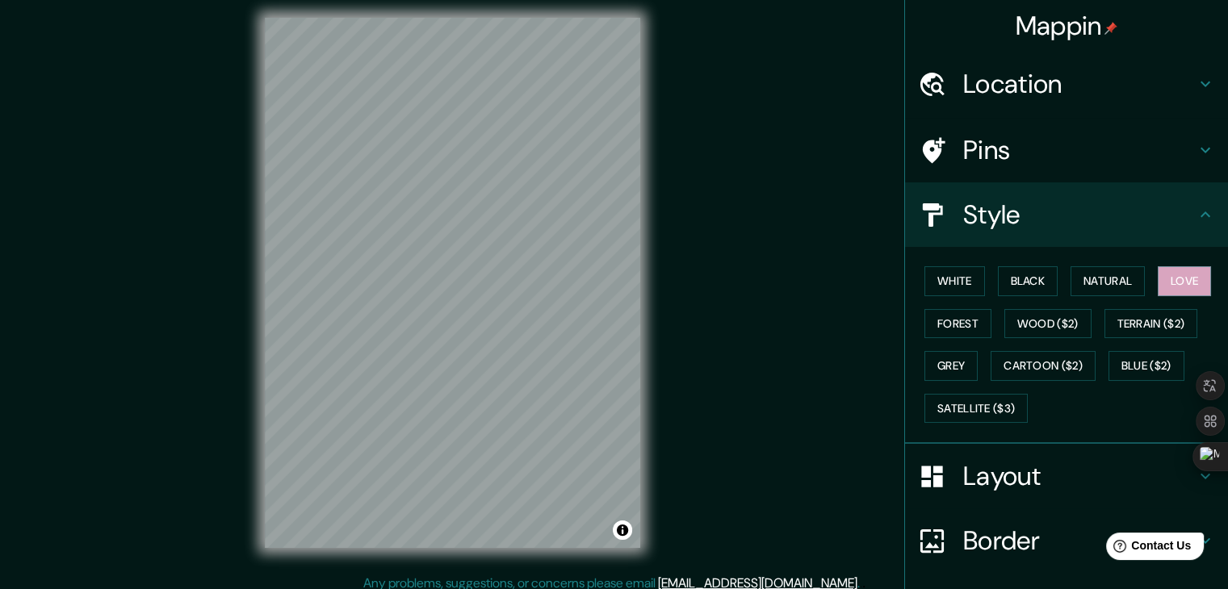
scroll to position [19, 0]
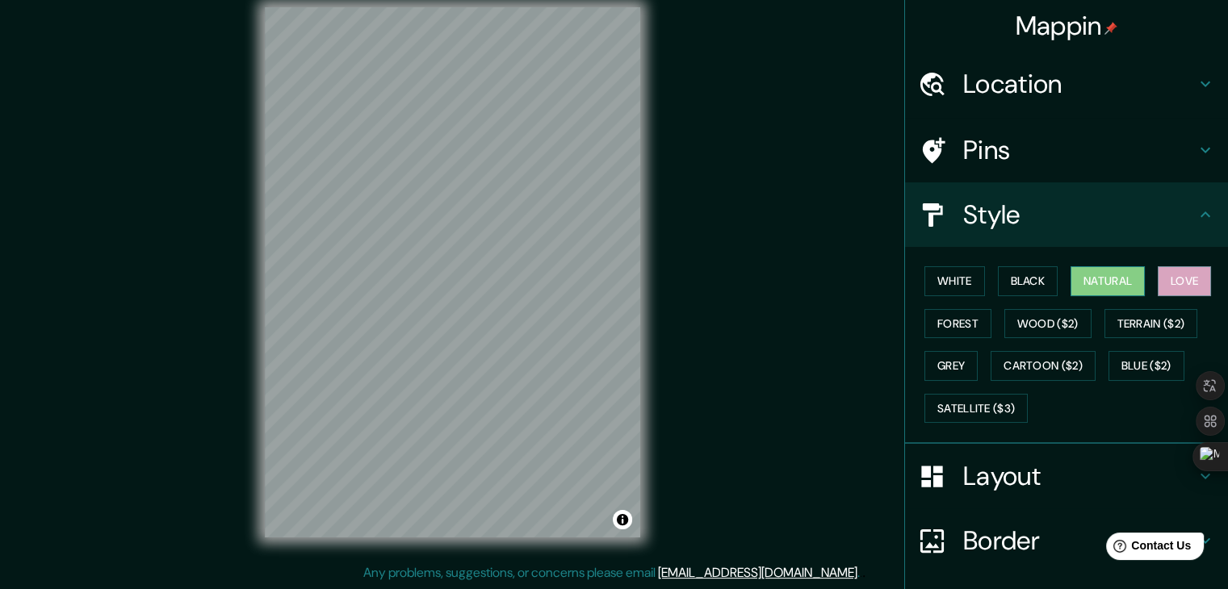
click at [1098, 283] on button "Natural" at bounding box center [1107, 281] width 74 height 30
click at [1032, 278] on button "Black" at bounding box center [1028, 281] width 61 height 30
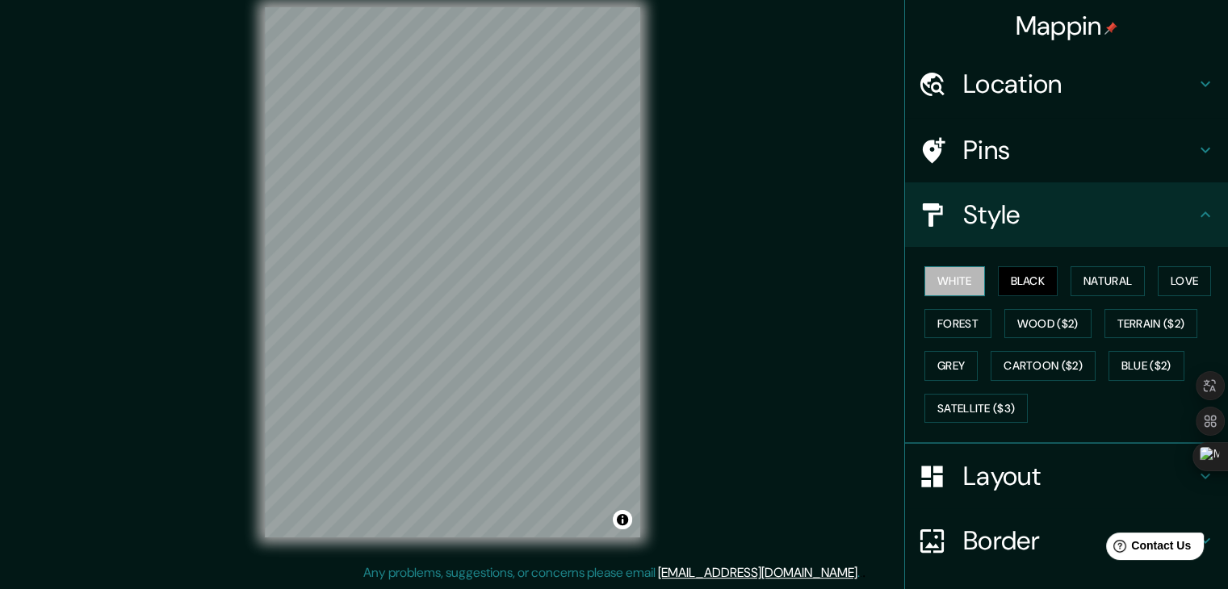
click at [964, 280] on button "White" at bounding box center [954, 281] width 61 height 30
click at [965, 321] on button "Forest" at bounding box center [957, 324] width 67 height 30
click at [953, 290] on button "White" at bounding box center [954, 281] width 61 height 30
click at [998, 278] on button "Black" at bounding box center [1028, 281] width 61 height 30
click at [957, 283] on button "White" at bounding box center [954, 281] width 61 height 30
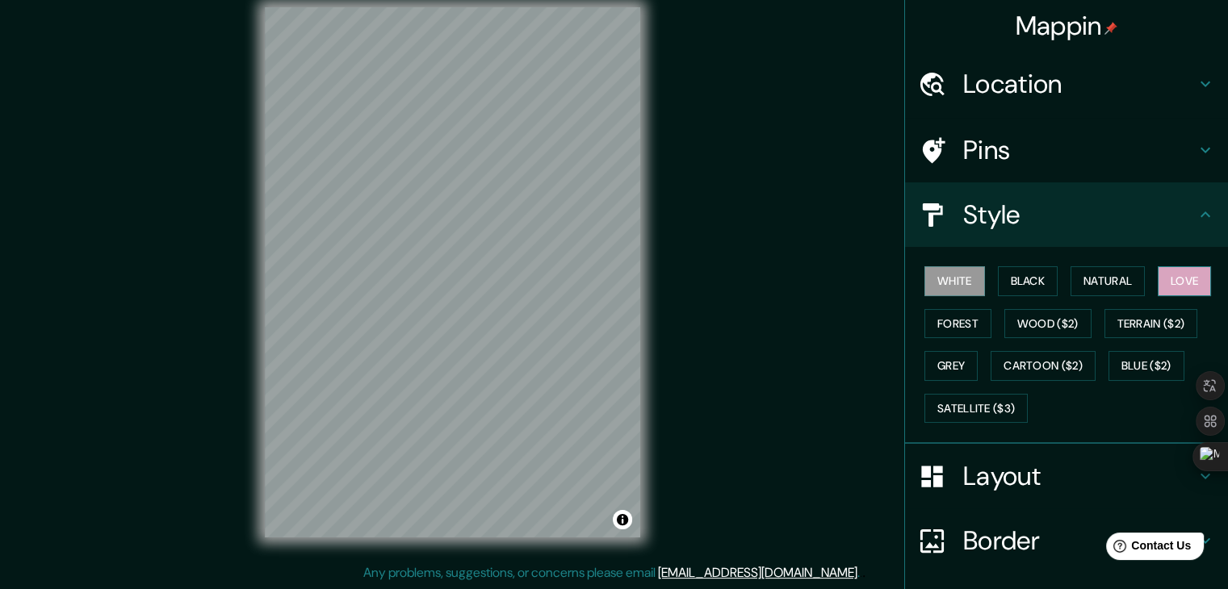
click at [1166, 278] on button "Love" at bounding box center [1183, 281] width 53 height 30
click at [1195, 214] on icon at bounding box center [1204, 214] width 19 height 19
click at [981, 466] on h4 "Layout" at bounding box center [1079, 476] width 232 height 32
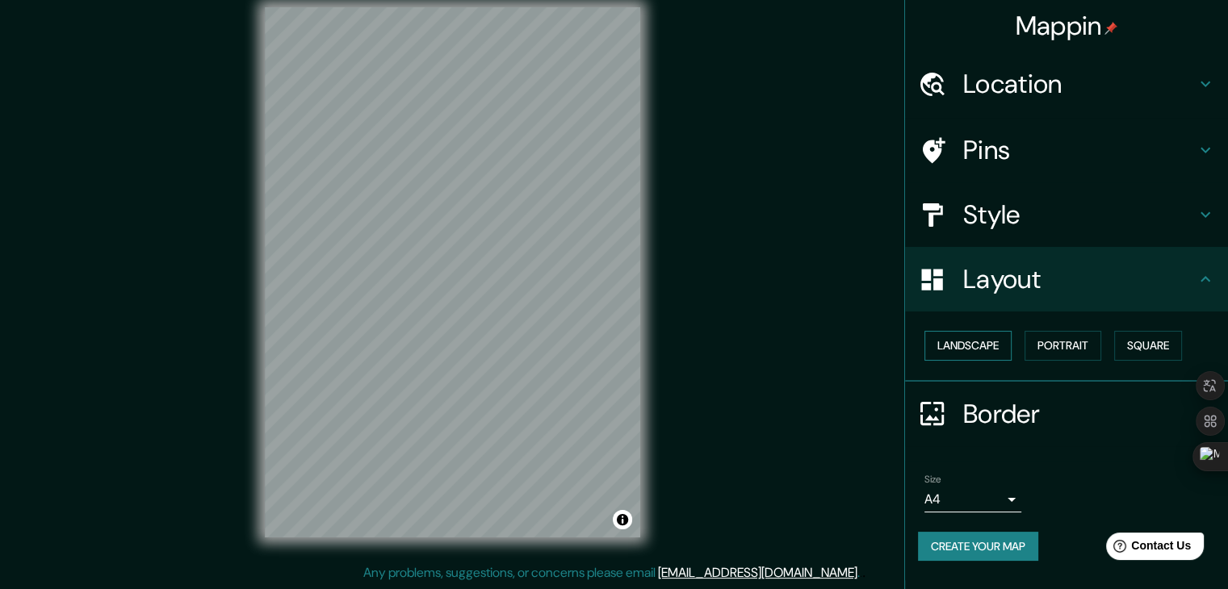
click at [992, 351] on button "Landscape" at bounding box center [967, 346] width 87 height 30
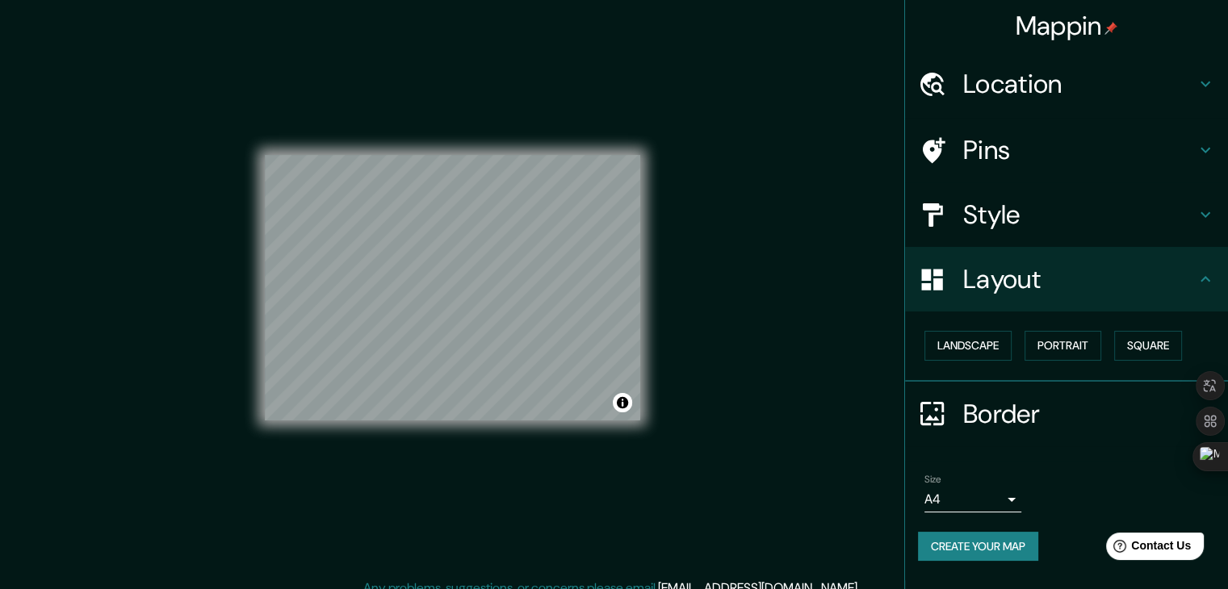
scroll to position [0, 0]
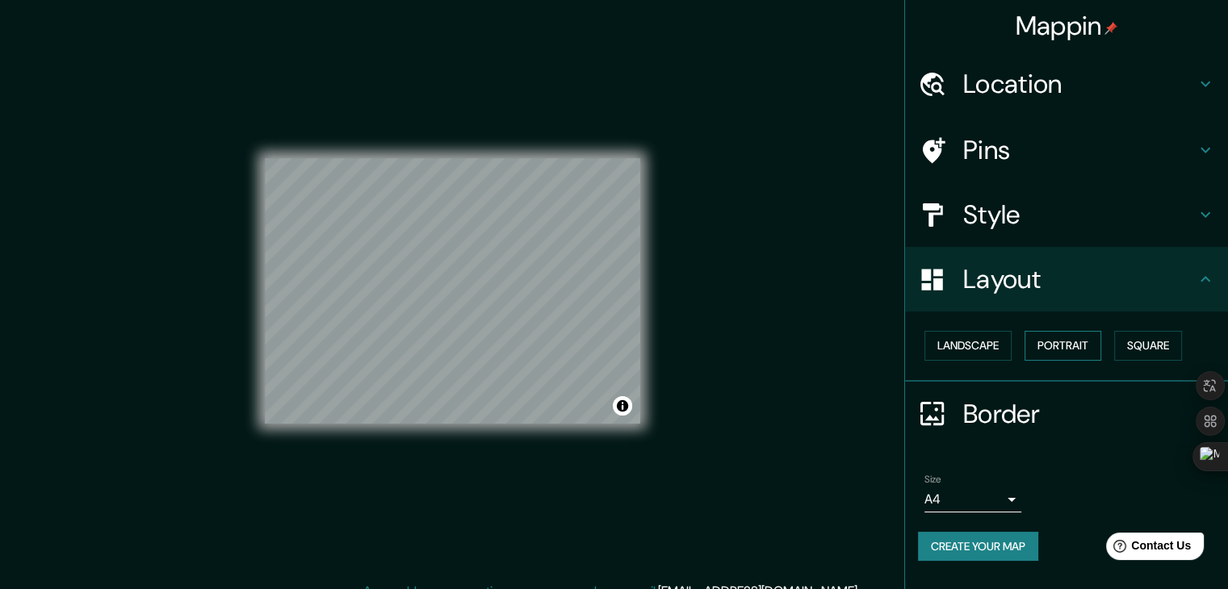
click at [1046, 344] on button "Portrait" at bounding box center [1062, 346] width 77 height 30
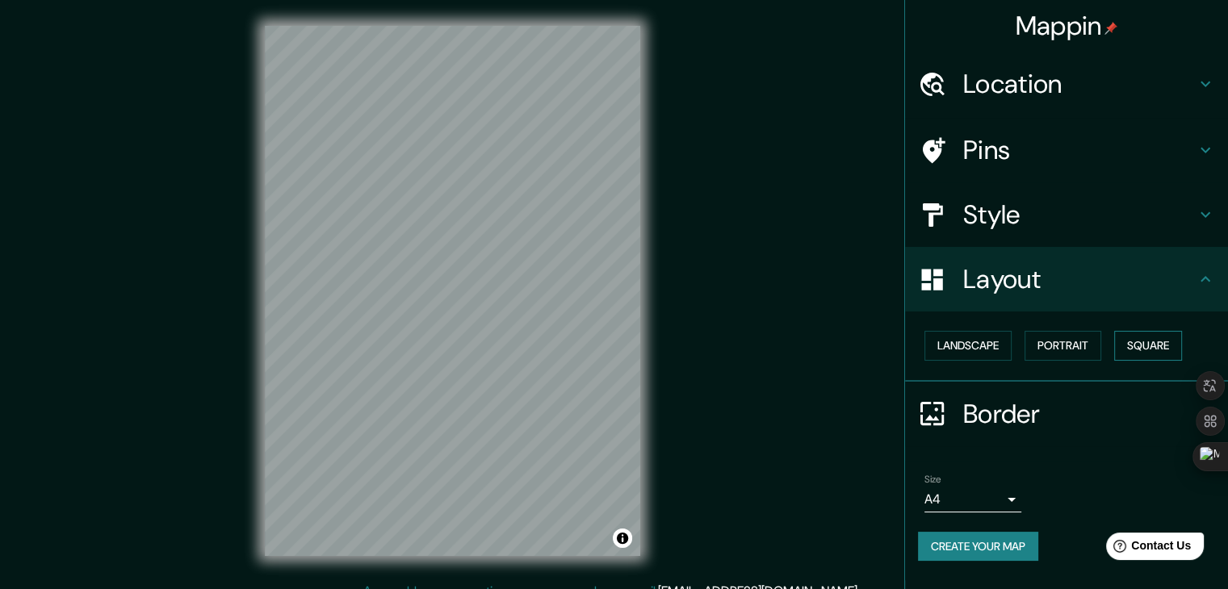
click at [1159, 337] on button "Square" at bounding box center [1148, 346] width 68 height 30
